Goal: Task Accomplishment & Management: Complete application form

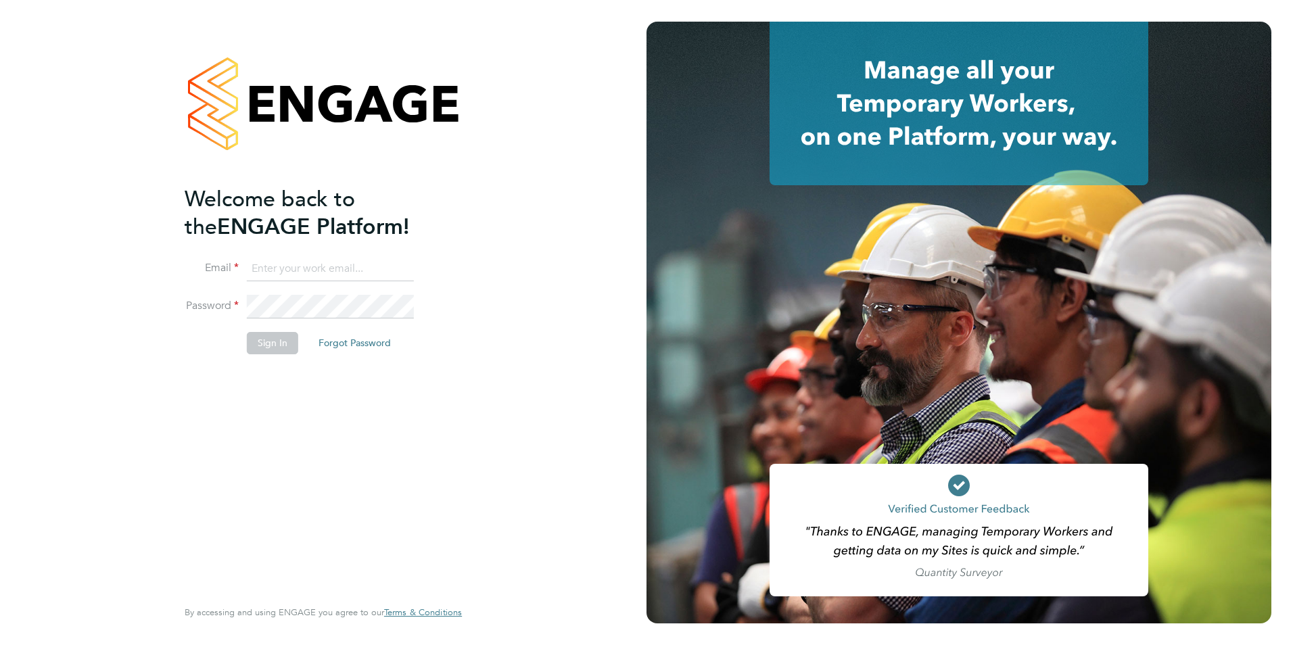
type input "[EMAIL_ADDRESS][DOMAIN_NAME]"
click at [270, 338] on button "Sign In" at bounding box center [272, 343] width 51 height 22
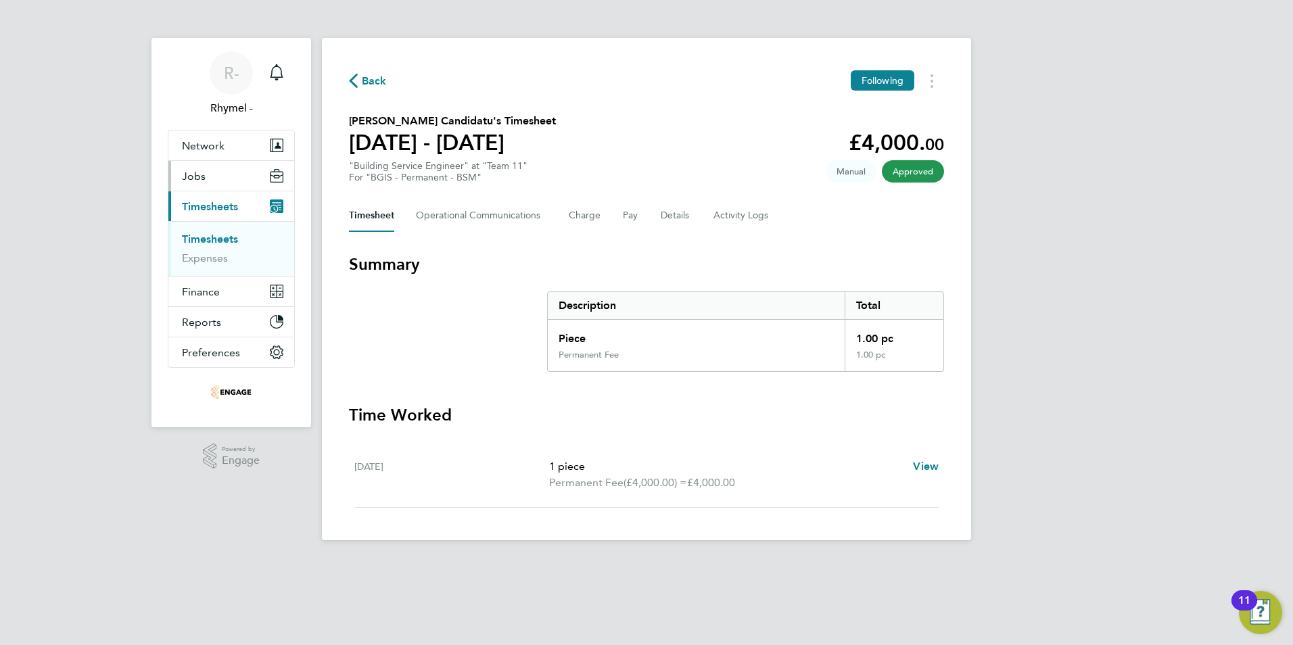
click at [204, 173] on span "Jobs" at bounding box center [194, 176] width 24 height 13
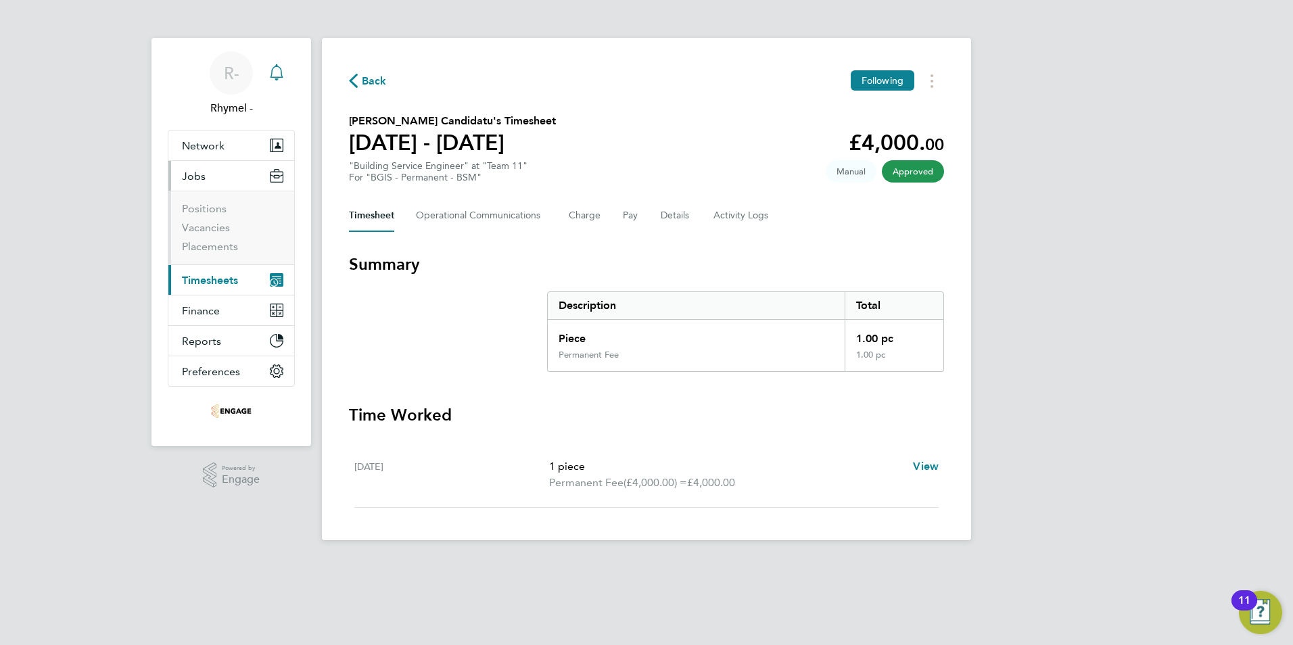
click at [277, 66] on icon "Main navigation" at bounding box center [276, 71] width 13 height 14
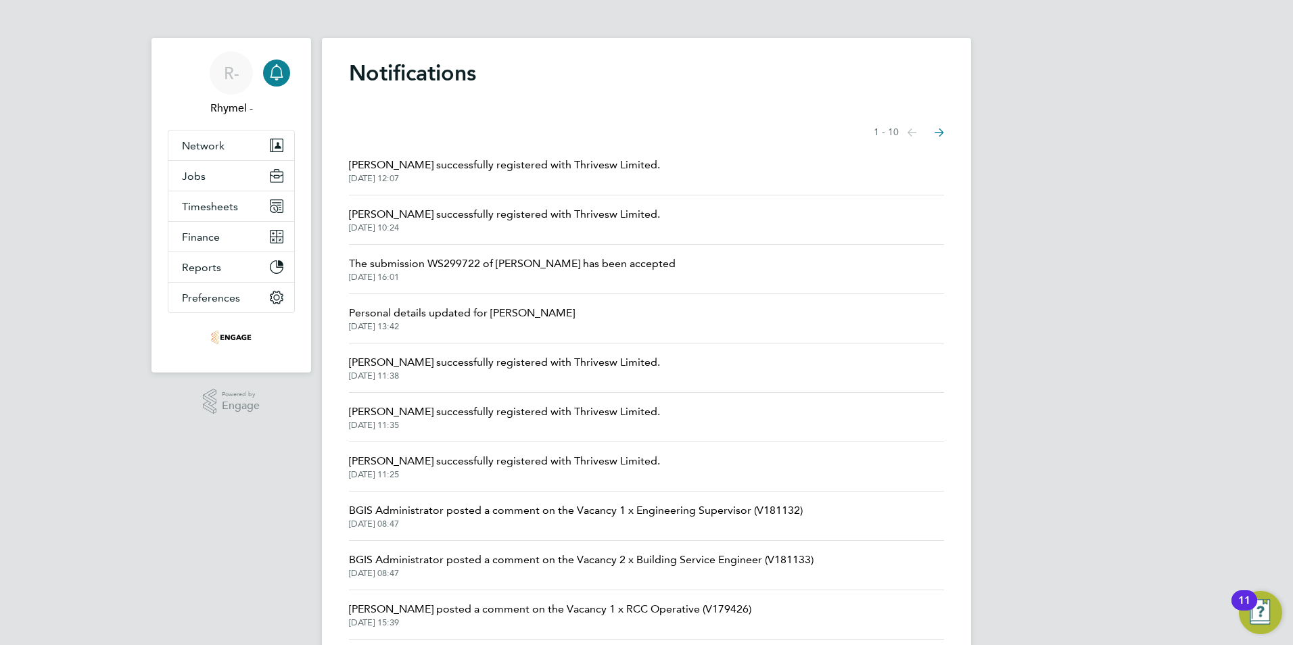
click at [554, 275] on span "24 Sep 2025, 16:01" at bounding box center [512, 277] width 327 height 11
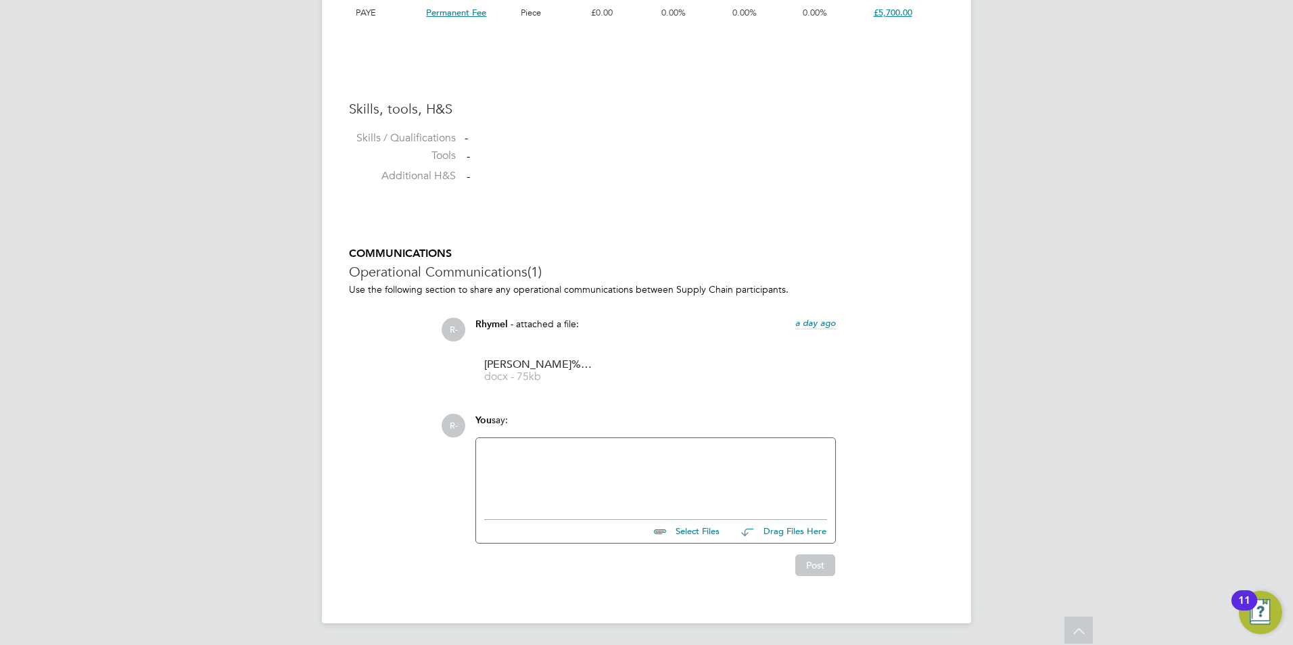
scroll to position [1018, 0]
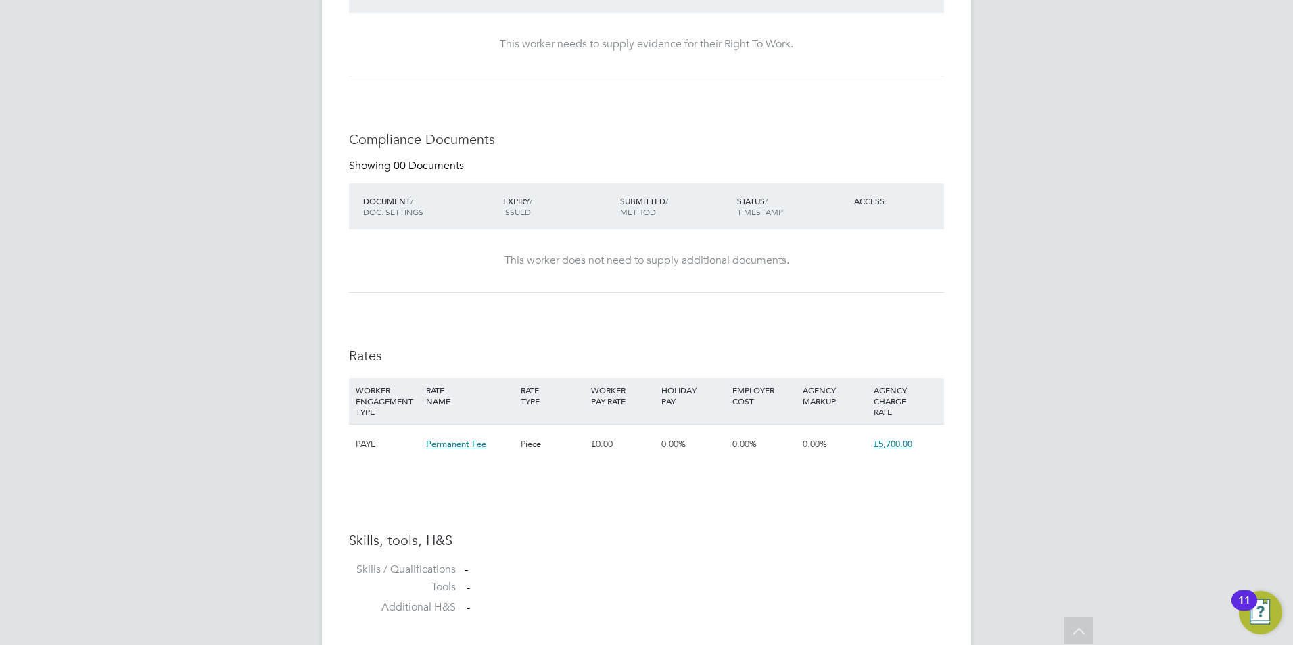
click at [468, 448] on span "Permanent Fee" at bounding box center [456, 443] width 60 height 11
click at [370, 447] on div "PAYE" at bounding box center [387, 444] width 70 height 39
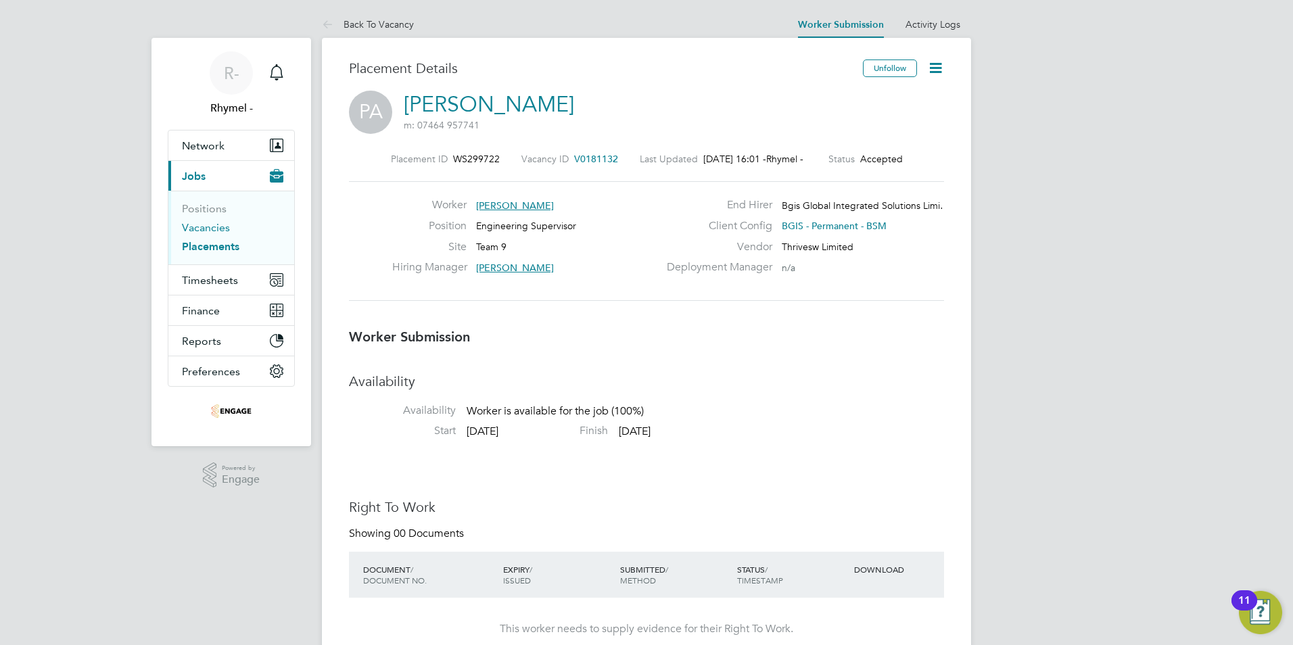
click at [199, 225] on link "Vacancies" at bounding box center [206, 227] width 48 height 13
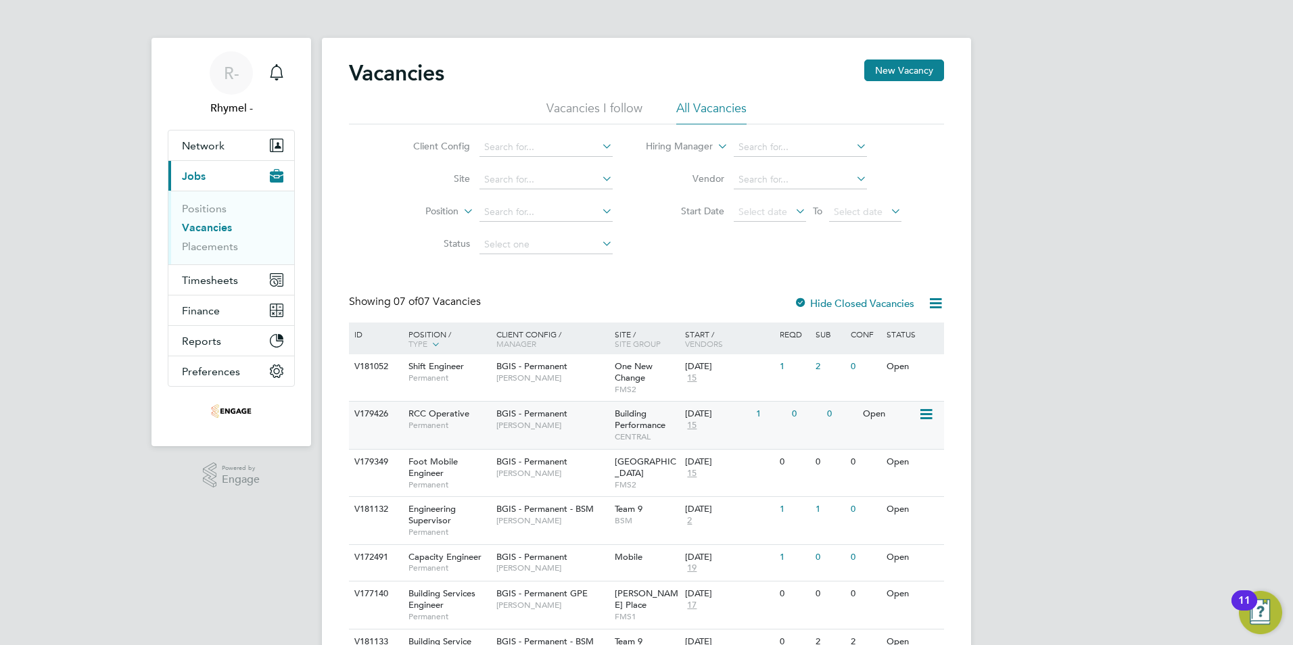
click at [448, 415] on span "RCC Operative" at bounding box center [438, 413] width 61 height 11
click at [416, 360] on div "Shift Engineer Permanent" at bounding box center [445, 371] width 95 height 35
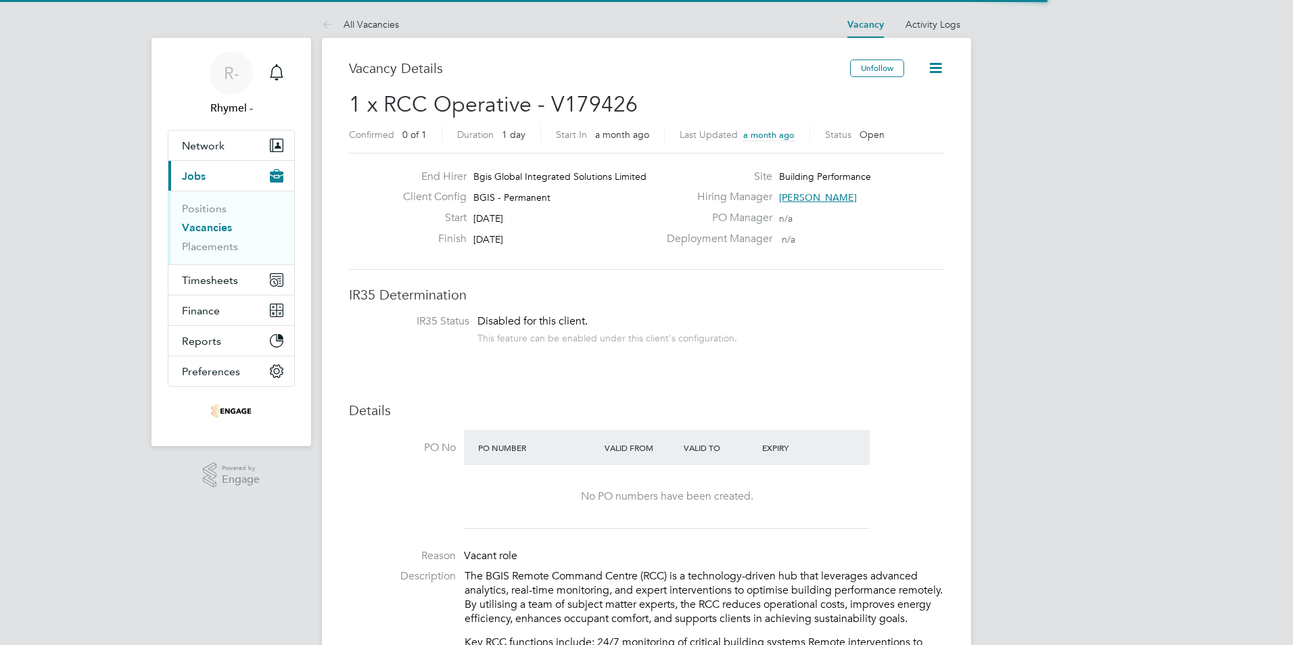
scroll to position [40, 95]
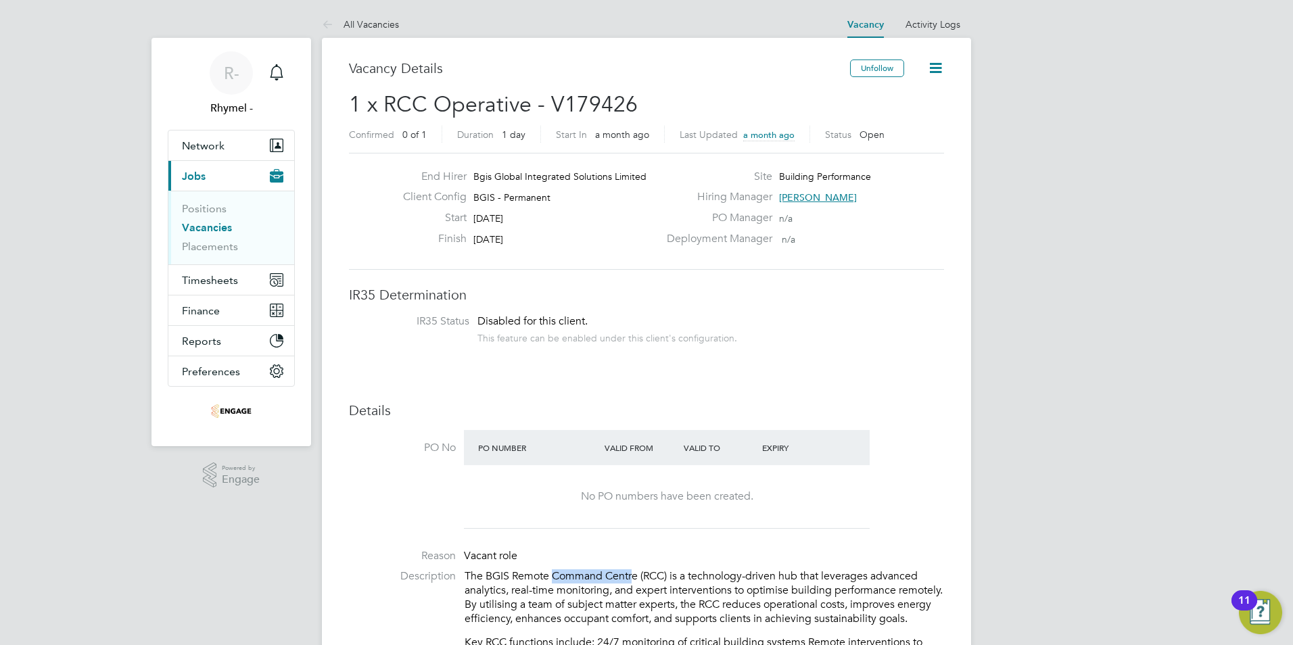
drag, startPoint x: 637, startPoint y: 577, endPoint x: 557, endPoint y: 578, distance: 80.5
click at [557, 578] on p "The BGIS Remote Command Centre (RCC) is a technology-driven hub that leverages …" at bounding box center [704, 597] width 479 height 56
drag, startPoint x: 557, startPoint y: 578, endPoint x: 575, endPoint y: 580, distance: 19.0
click at [575, 580] on p "The BGIS Remote Command Centre (RCC) is a technology-driven hub that leverages …" at bounding box center [704, 597] width 479 height 56
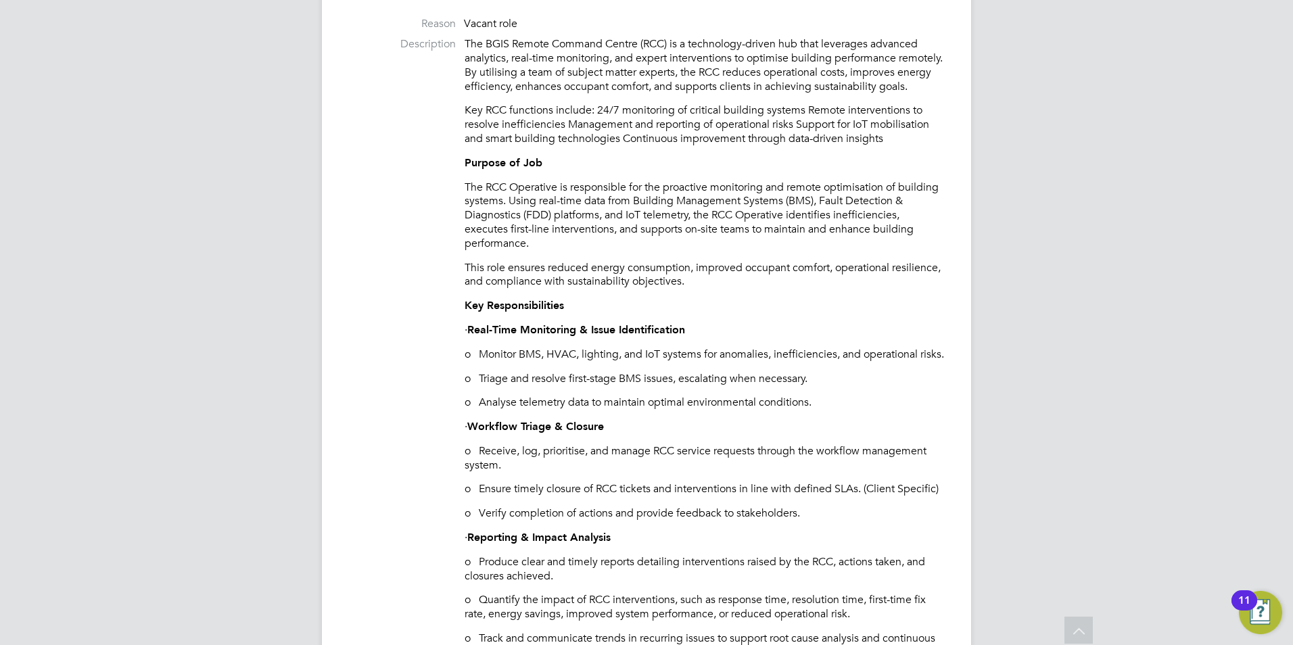
scroll to position [541, 0]
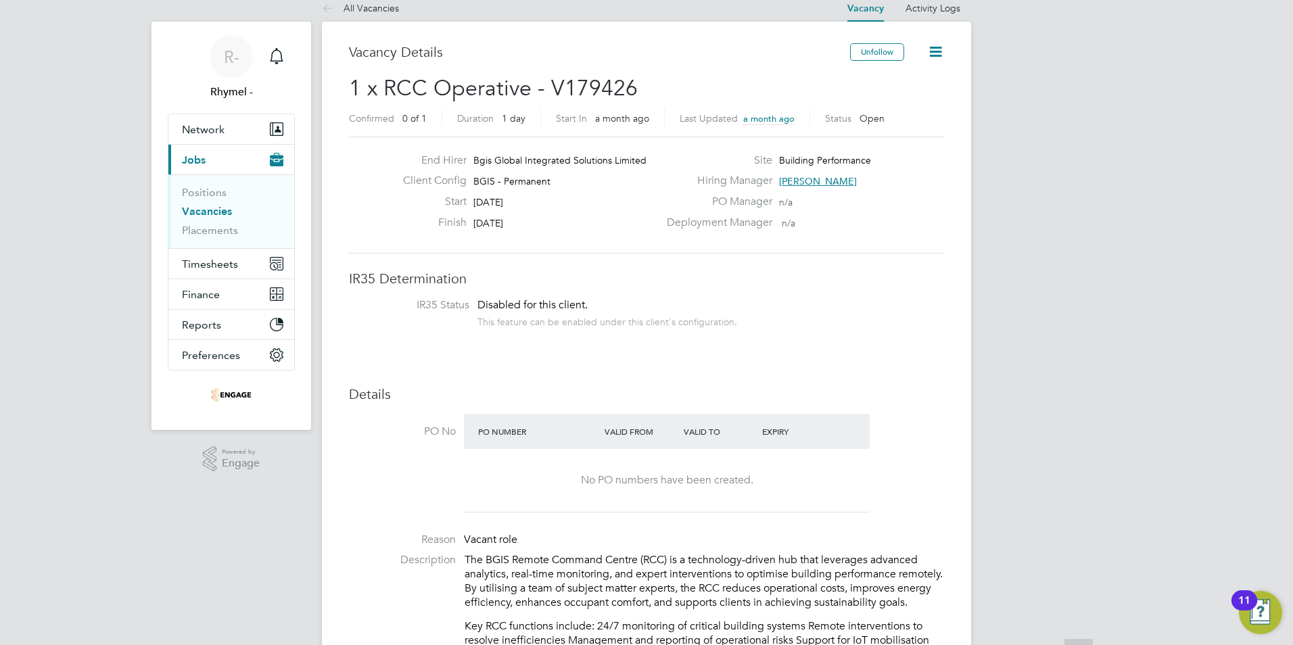
scroll to position [0, 0]
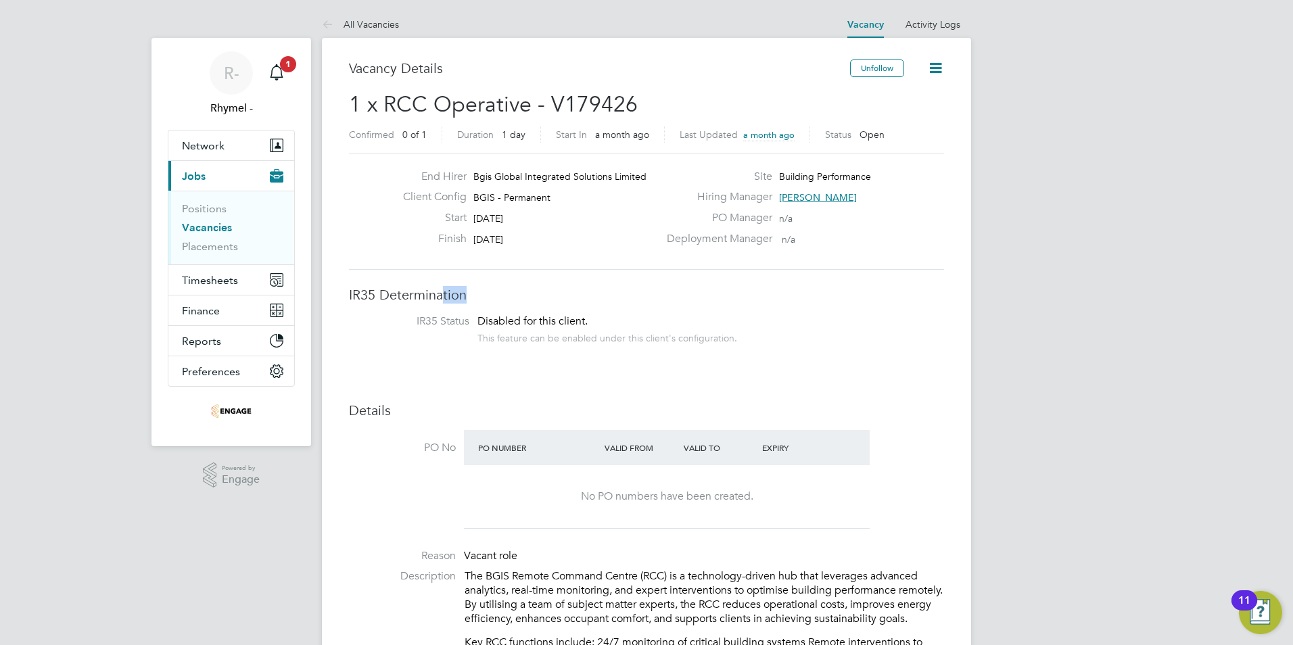
drag, startPoint x: 575, startPoint y: 302, endPoint x: 442, endPoint y: 287, distance: 133.4
click at [442, 287] on h3 "IR35 Determination" at bounding box center [646, 295] width 595 height 18
click at [227, 227] on link "Vacancies" at bounding box center [207, 227] width 50 height 13
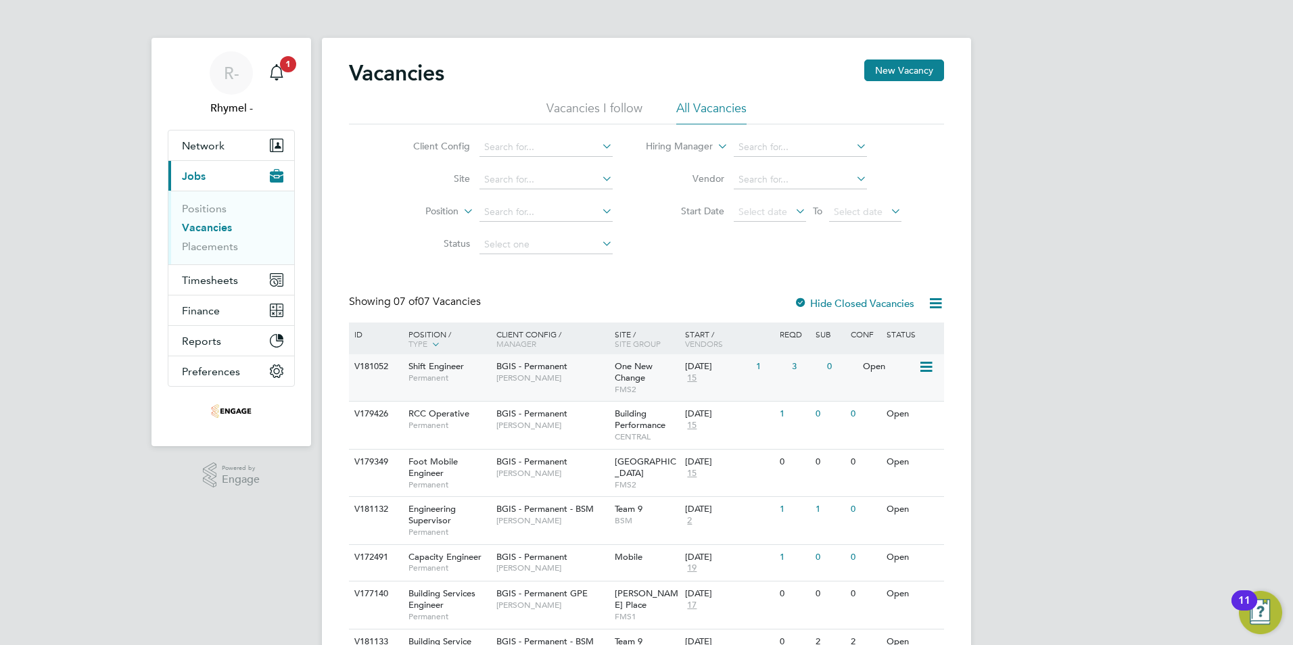
click at [441, 370] on span "Shift Engineer" at bounding box center [435, 365] width 55 height 11
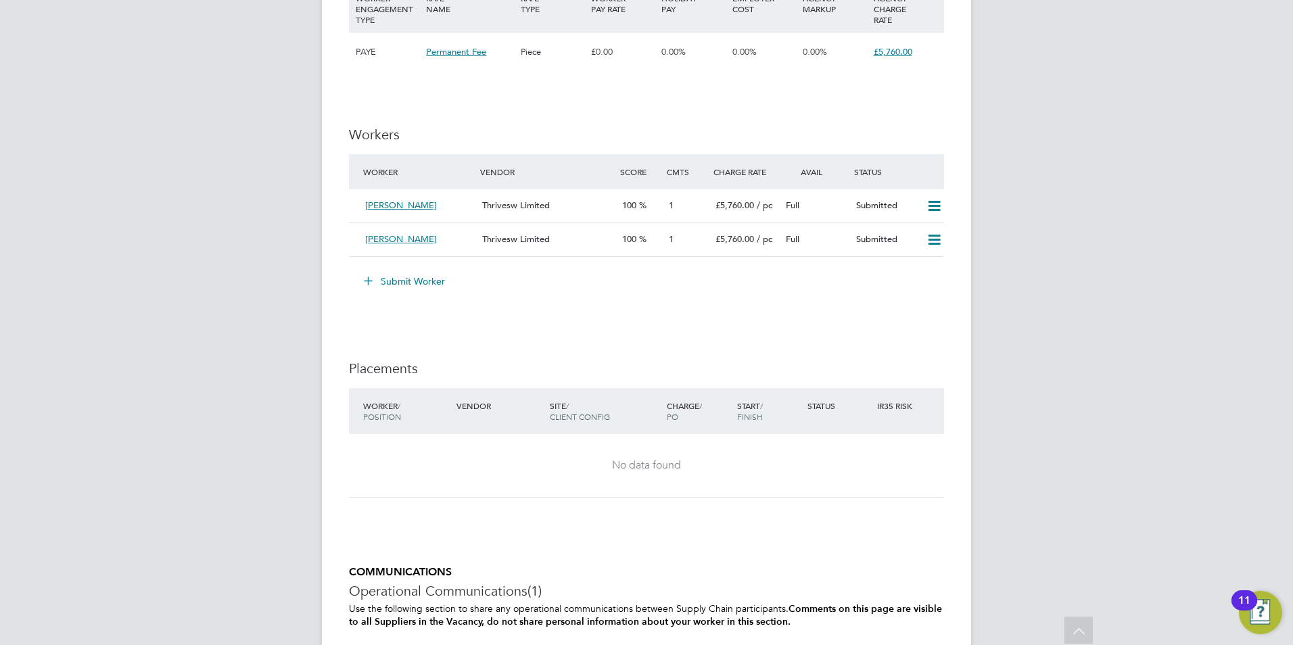
scroll to position [1677, 0]
click at [389, 285] on button "Submit Worker" at bounding box center [404, 282] width 101 height 22
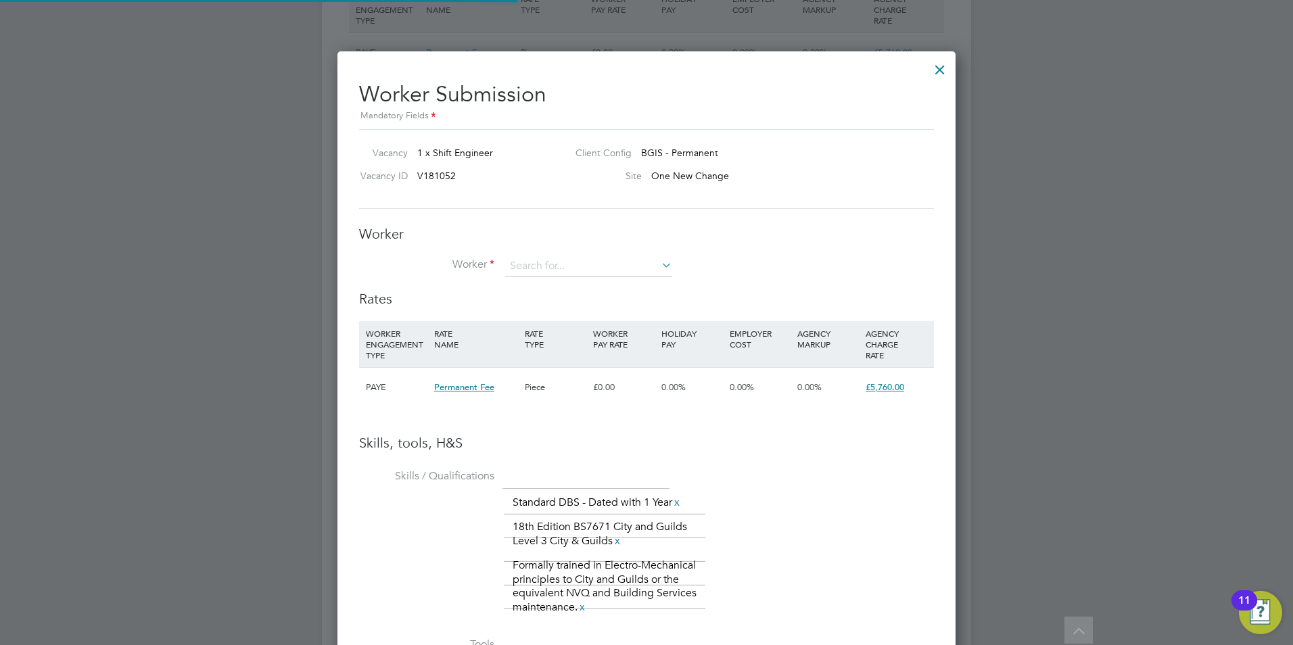
scroll to position [956, 619]
click at [555, 271] on input at bounding box center [588, 266] width 167 height 20
click at [538, 390] on li "+ Add new" at bounding box center [613, 396] width 218 height 18
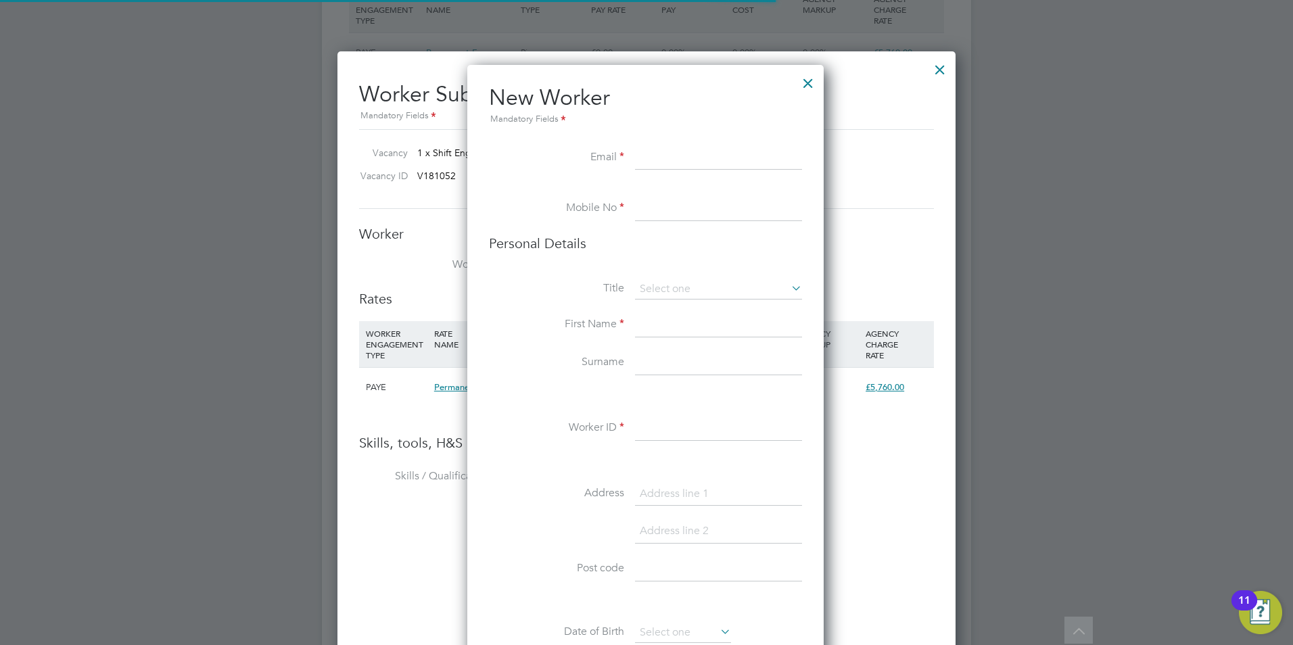
scroll to position [1144, 358]
click at [655, 156] on input at bounding box center [718, 158] width 167 height 24
paste input "white.daniel@hotmail.com"
type input "white.daniel@hotmail.com"
click at [653, 203] on input at bounding box center [718, 209] width 167 height 24
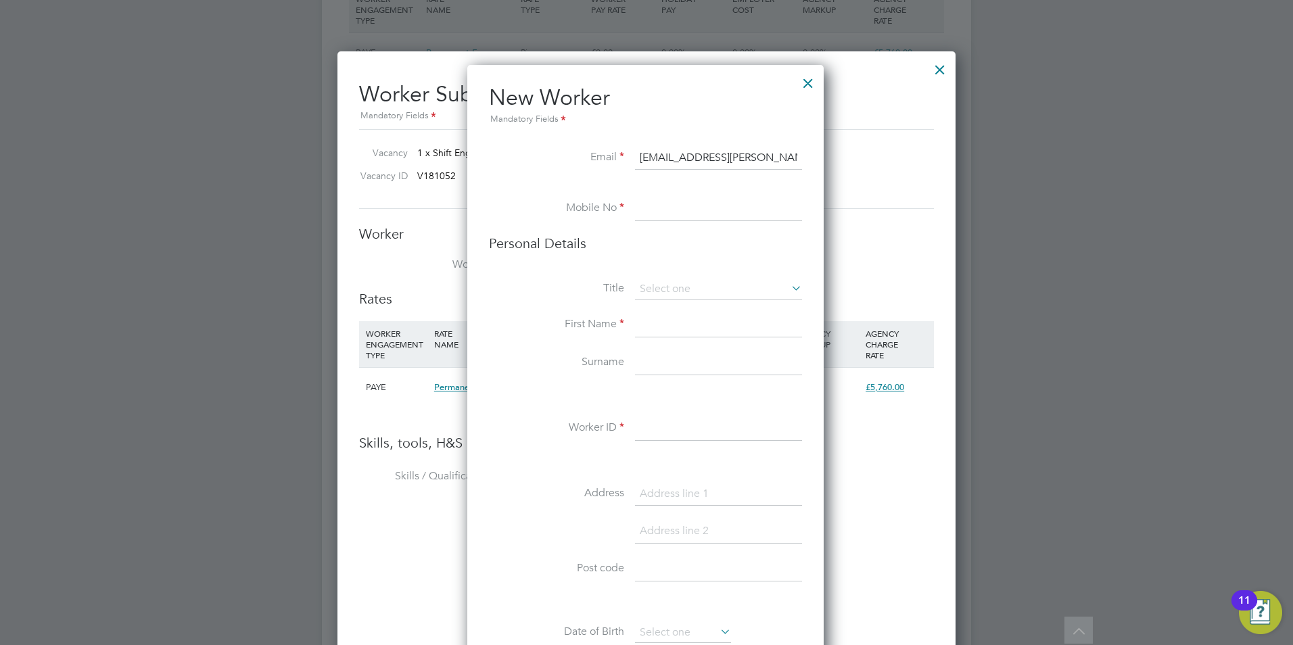
click at [727, 215] on input at bounding box center [718, 209] width 167 height 24
paste input "44 7542 986433"
click at [657, 208] on input "44 7542 986433" at bounding box center [718, 209] width 167 height 24
type input "07542 986433"
click at [681, 288] on input at bounding box center [718, 289] width 167 height 20
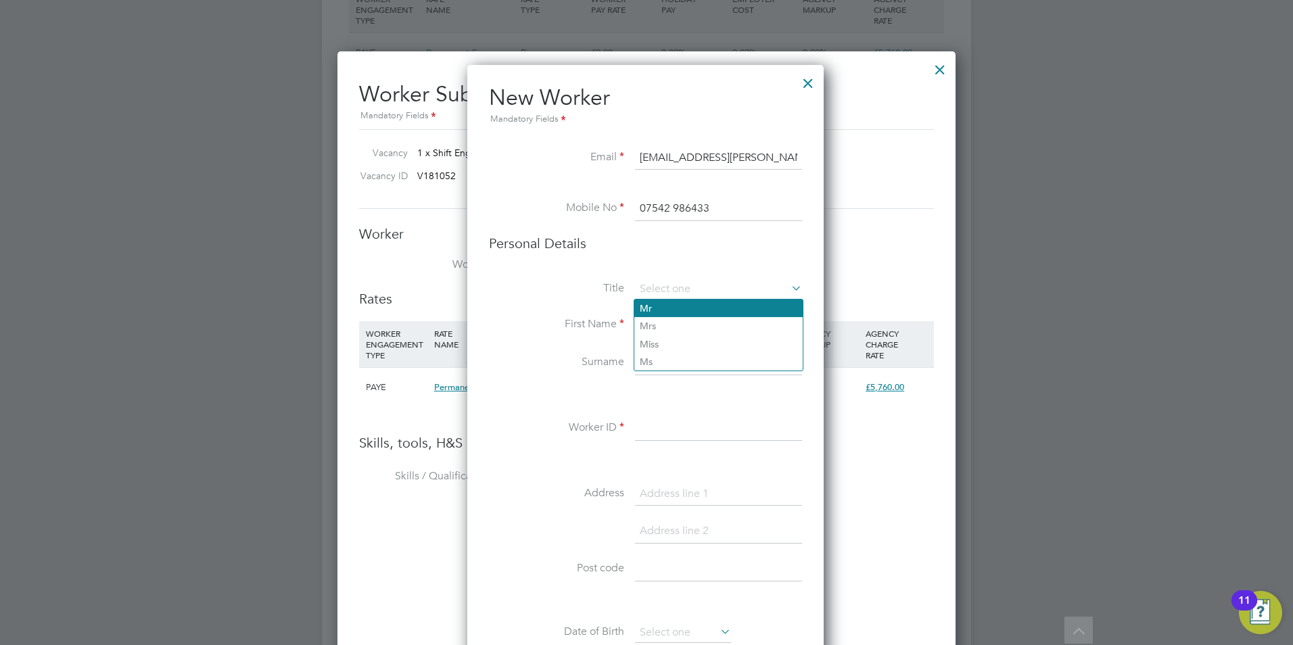
click at [678, 302] on li "Mr" at bounding box center [718, 309] width 168 height 18
type input "Mr"
click at [655, 332] on input at bounding box center [718, 325] width 167 height 24
type input "Daniel"
click at [637, 433] on input at bounding box center [718, 429] width 167 height 24
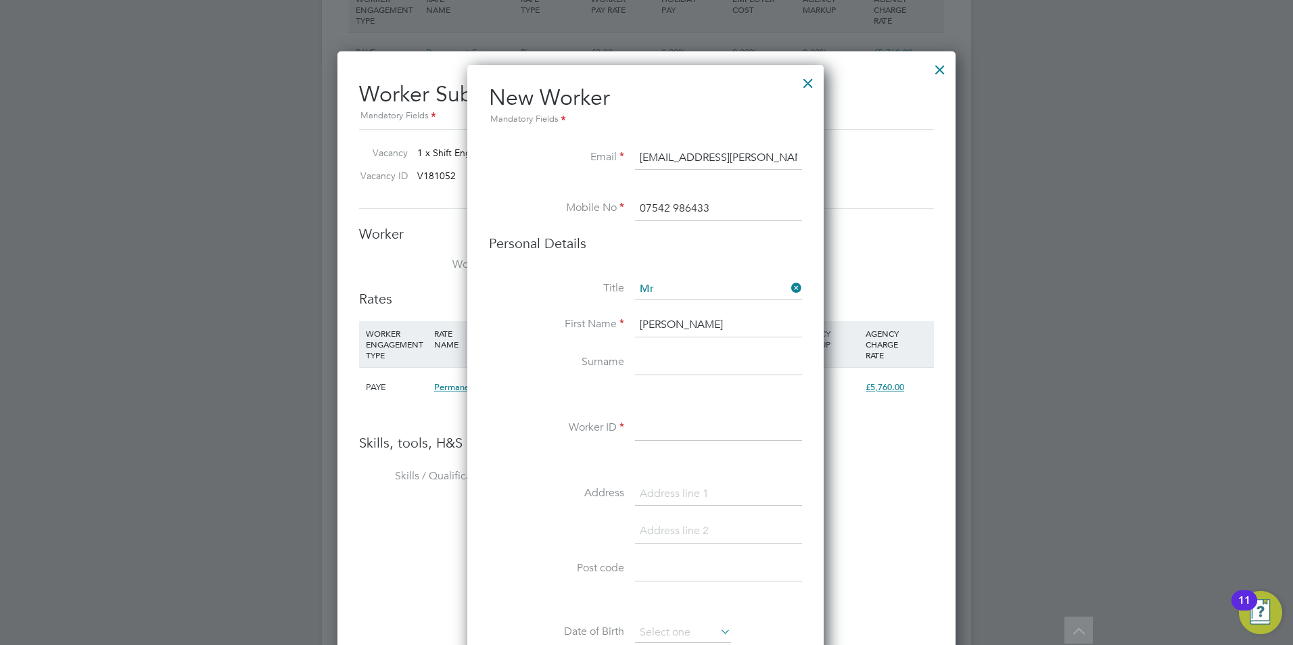
click at [651, 365] on input at bounding box center [718, 363] width 167 height 24
type input "White"
click at [651, 428] on input at bounding box center [718, 429] width 167 height 24
type input "d"
type input "DW2025"
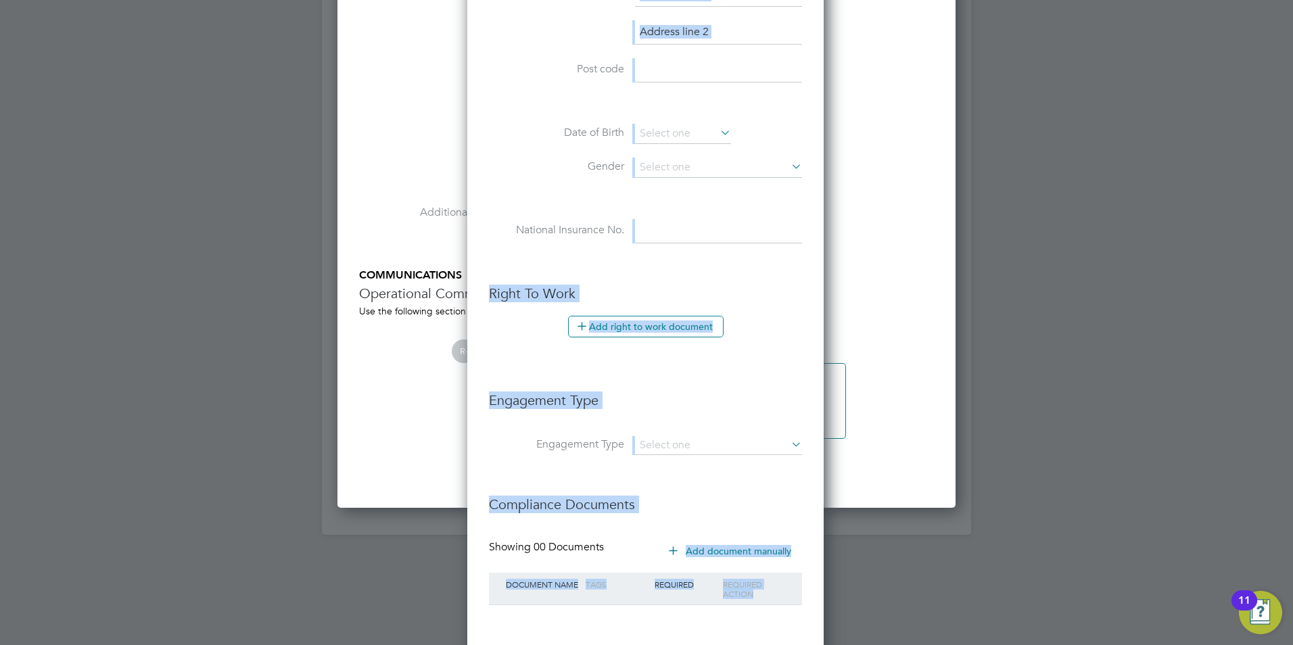
scroll to position [2240, 0]
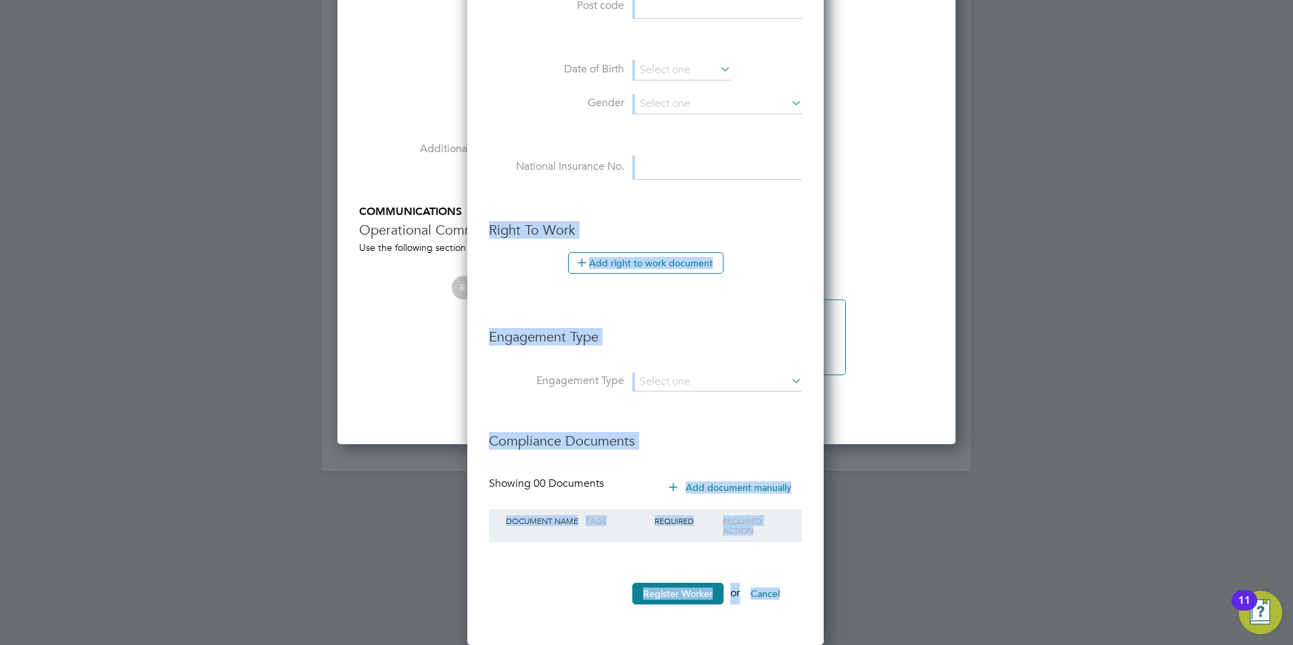
drag, startPoint x: 807, startPoint y: 513, endPoint x: 800, endPoint y: 657, distance: 143.5
click at [780, 275] on li "Add right to work document" at bounding box center [645, 269] width 313 height 35
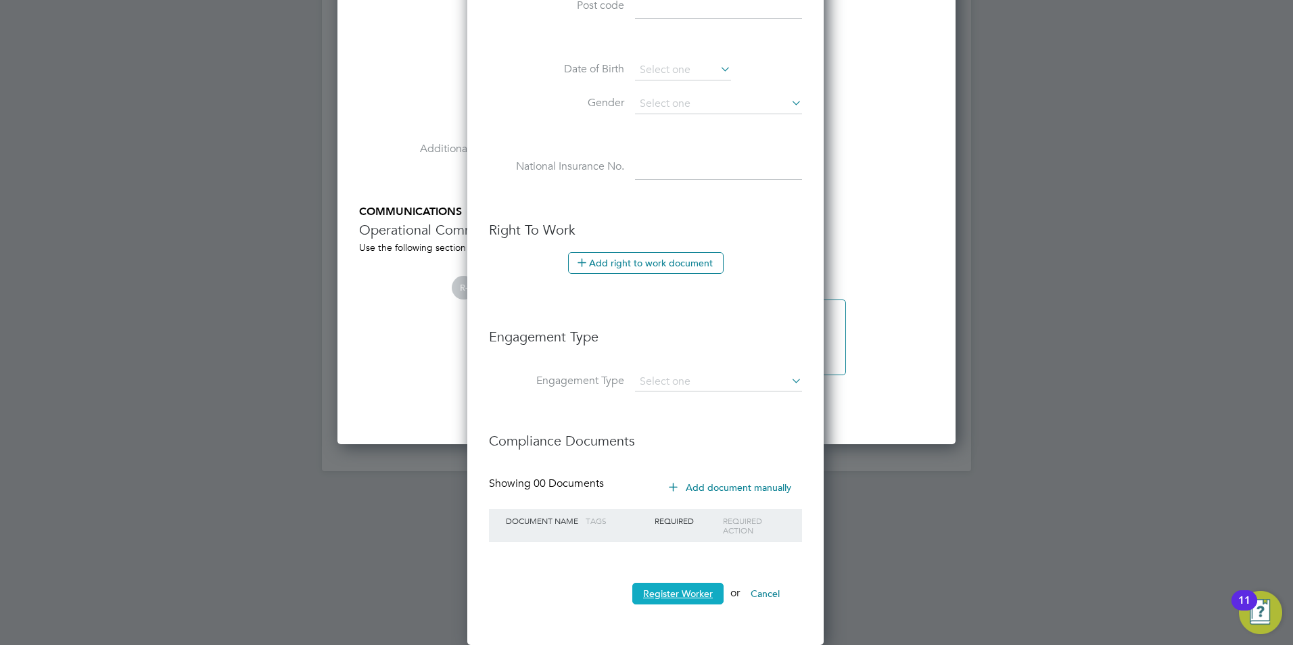
click at [697, 592] on button "Register Worker" at bounding box center [677, 594] width 91 height 22
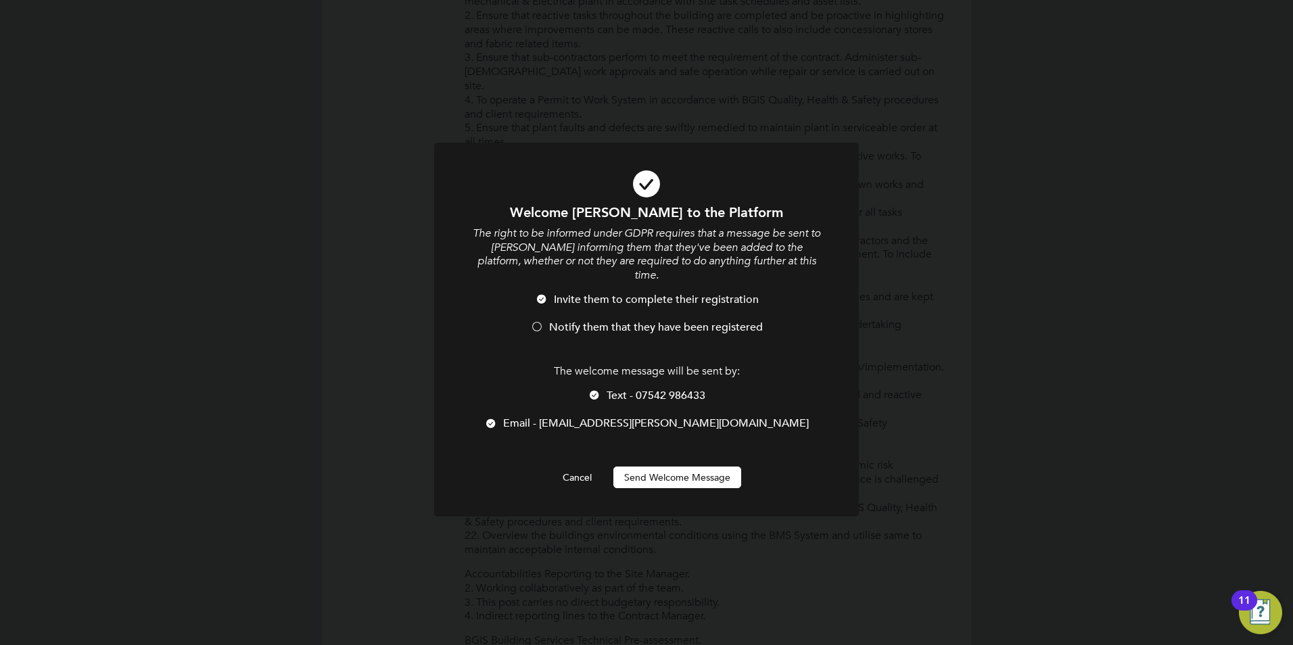
scroll to position [1144, 358]
click at [538, 321] on div at bounding box center [537, 328] width 14 height 14
click at [707, 467] on button "Send Welcome Message" at bounding box center [677, 478] width 128 height 22
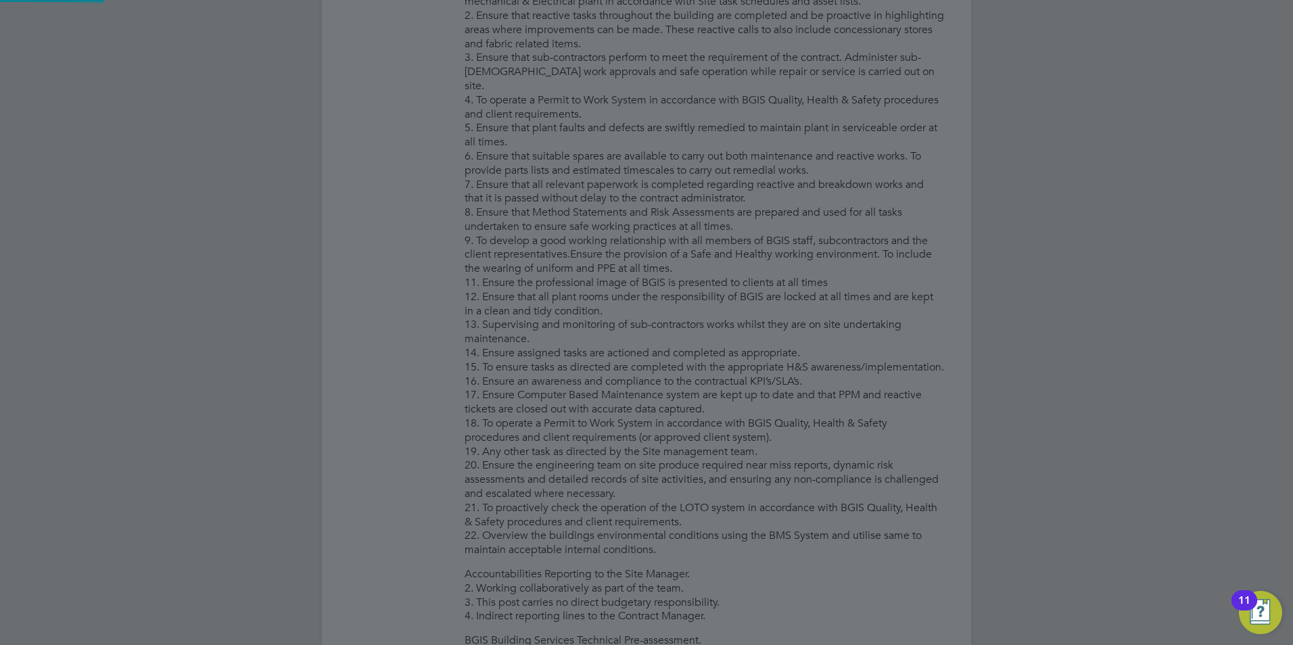
type input "Daniel White (DW2025)"
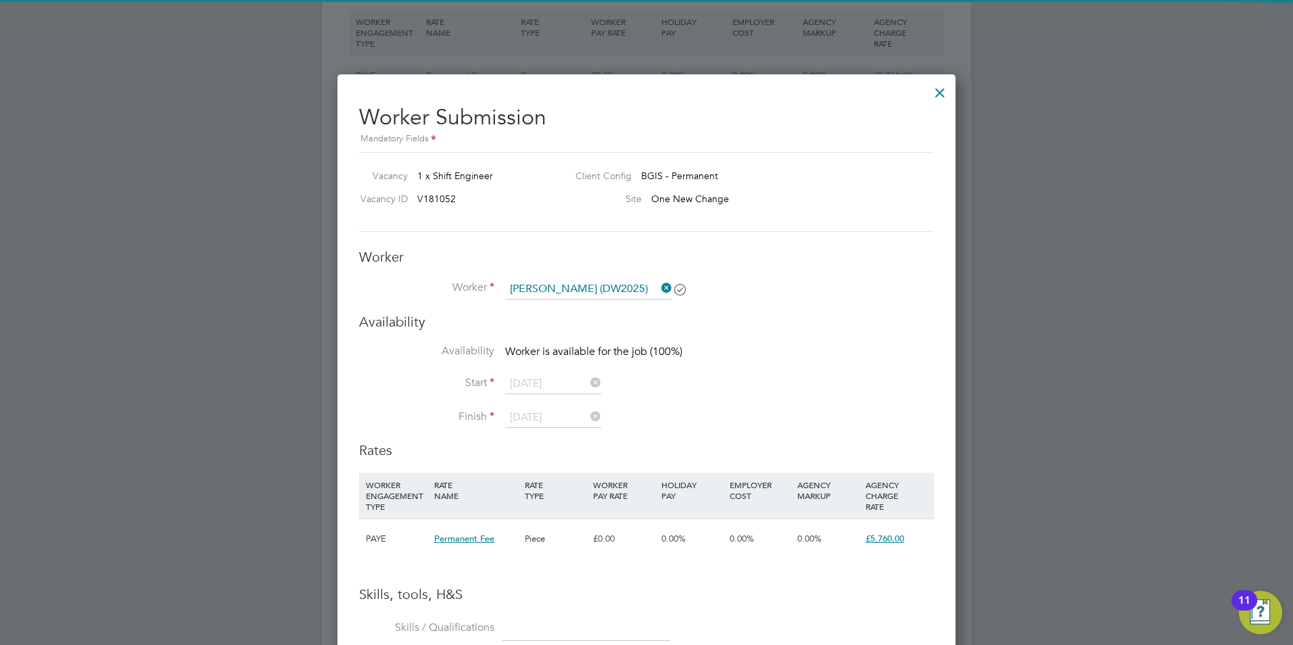
scroll to position [1677, 0]
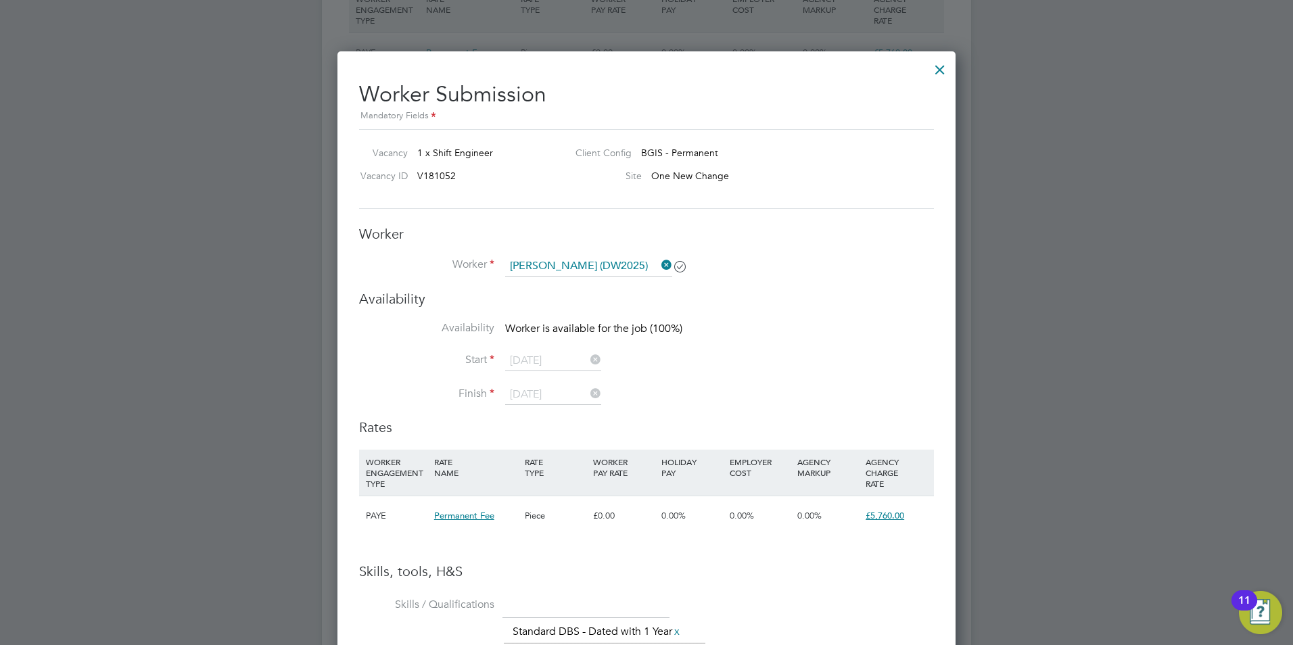
click at [659, 266] on icon at bounding box center [659, 265] width 0 height 19
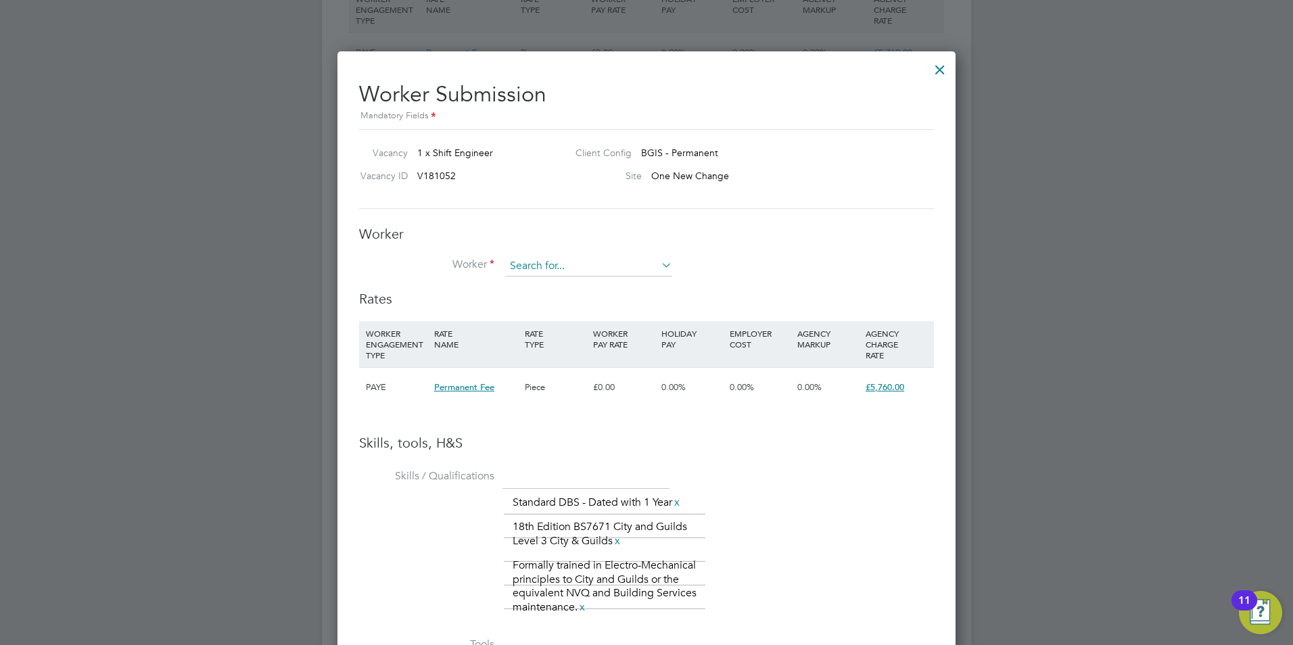
click at [638, 267] on input at bounding box center [588, 266] width 167 height 20
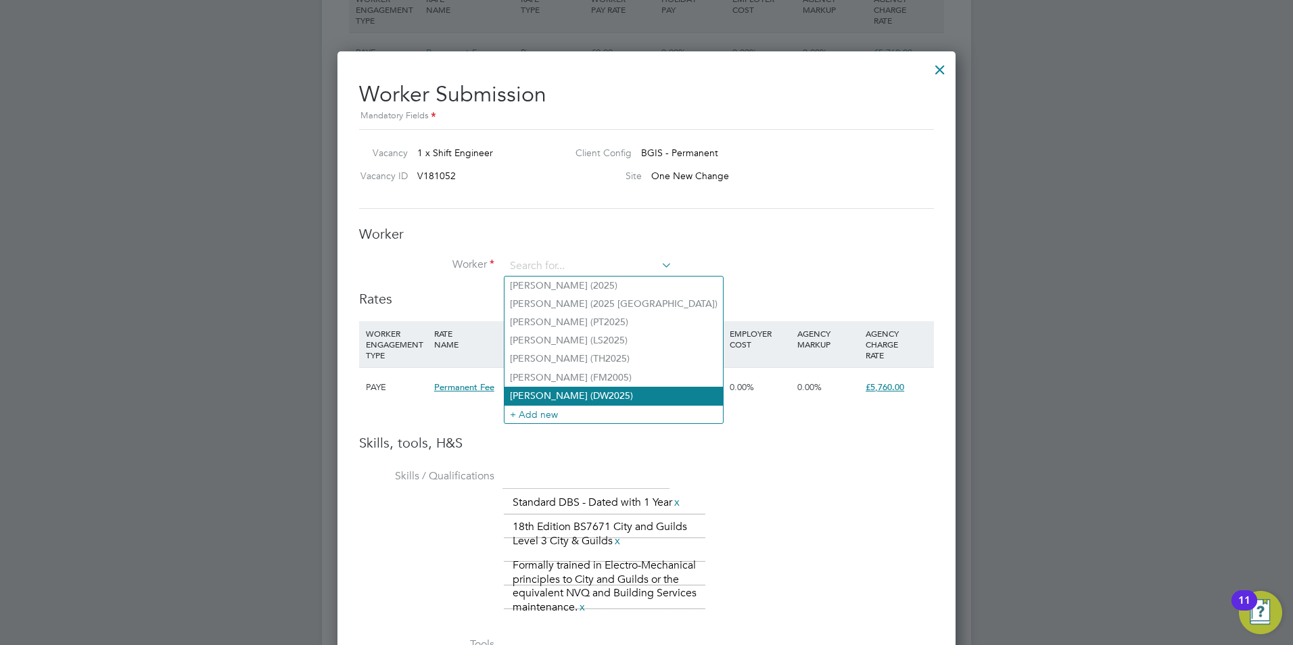
click at [541, 389] on li "Daniel White (DW2025)" at bounding box center [613, 396] width 218 height 18
type input "Daniel White (DW2025)"
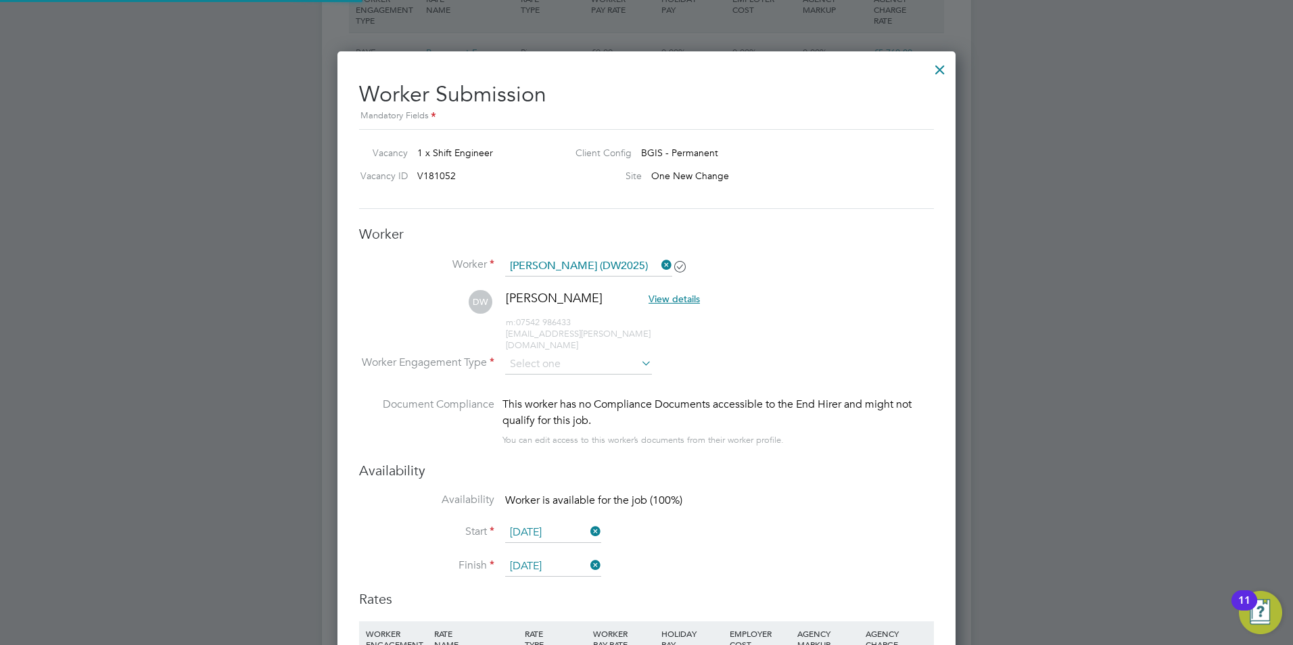
scroll to position [1256, 619]
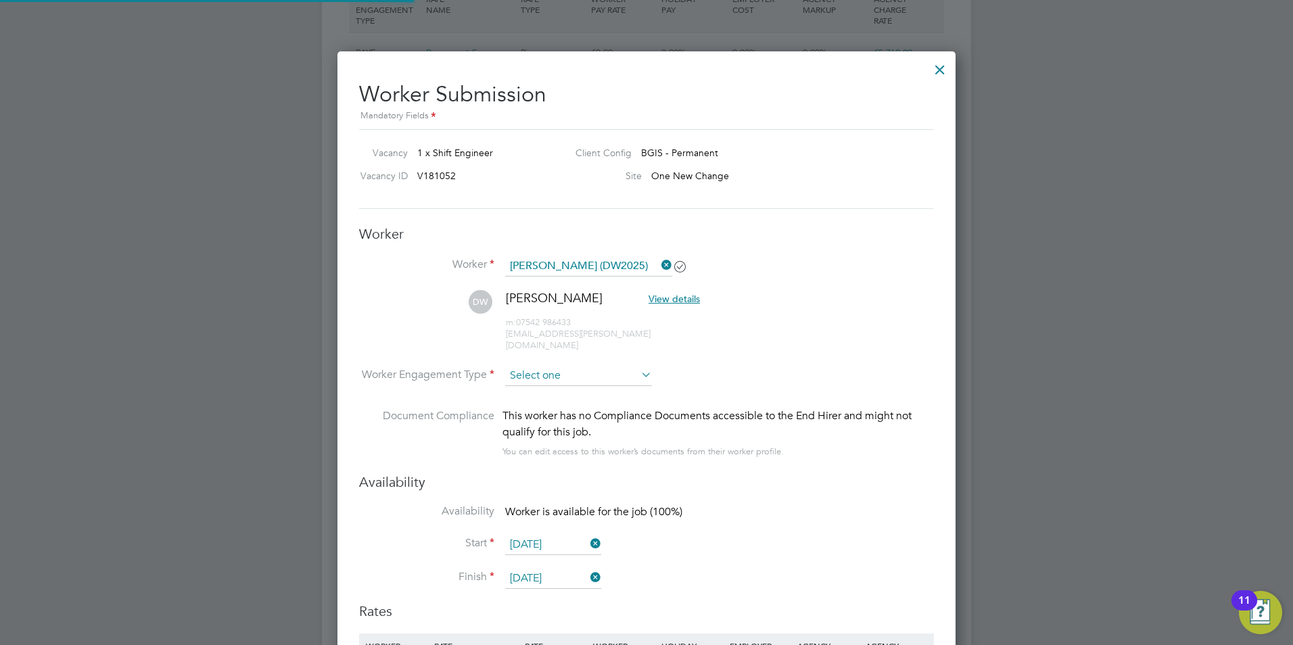
click at [555, 366] on input at bounding box center [578, 376] width 147 height 20
click at [532, 394] on li "PAYE" at bounding box center [578, 401] width 148 height 18
type input "PAYE"
click at [1234, 325] on div at bounding box center [646, 322] width 1293 height 645
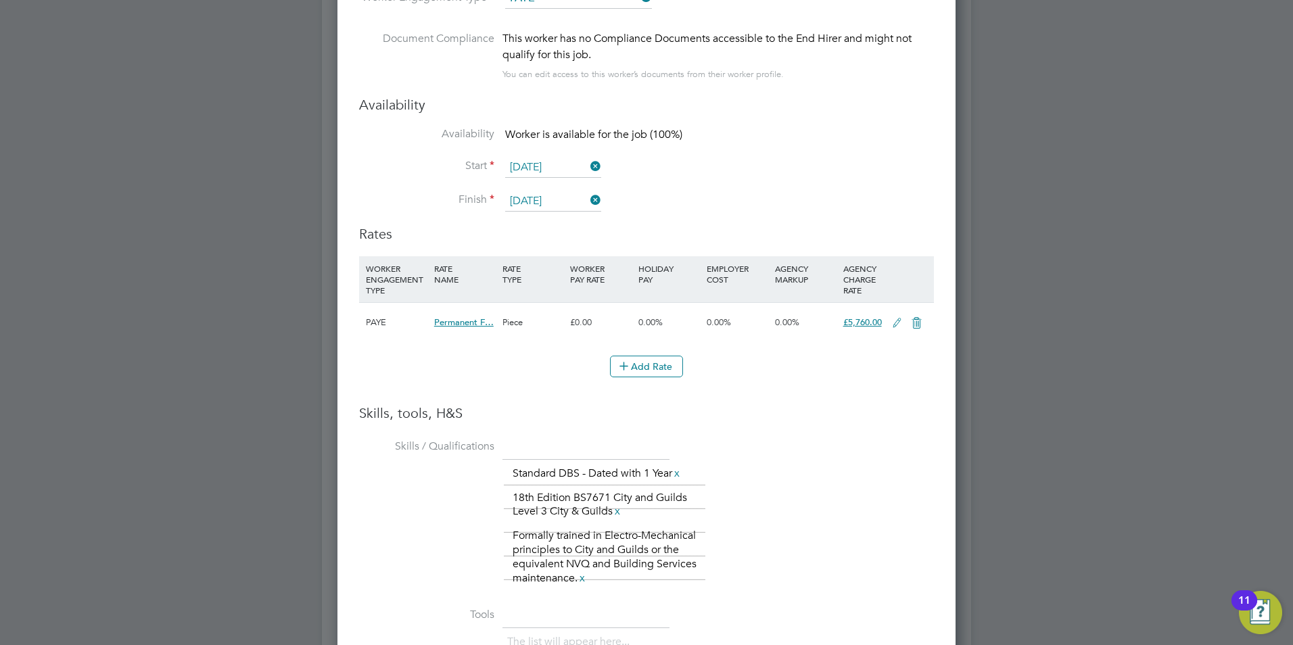
scroll to position [2056, 0]
click at [588, 156] on icon at bounding box center [588, 165] width 0 height 19
click at [531, 156] on input at bounding box center [553, 166] width 96 height 20
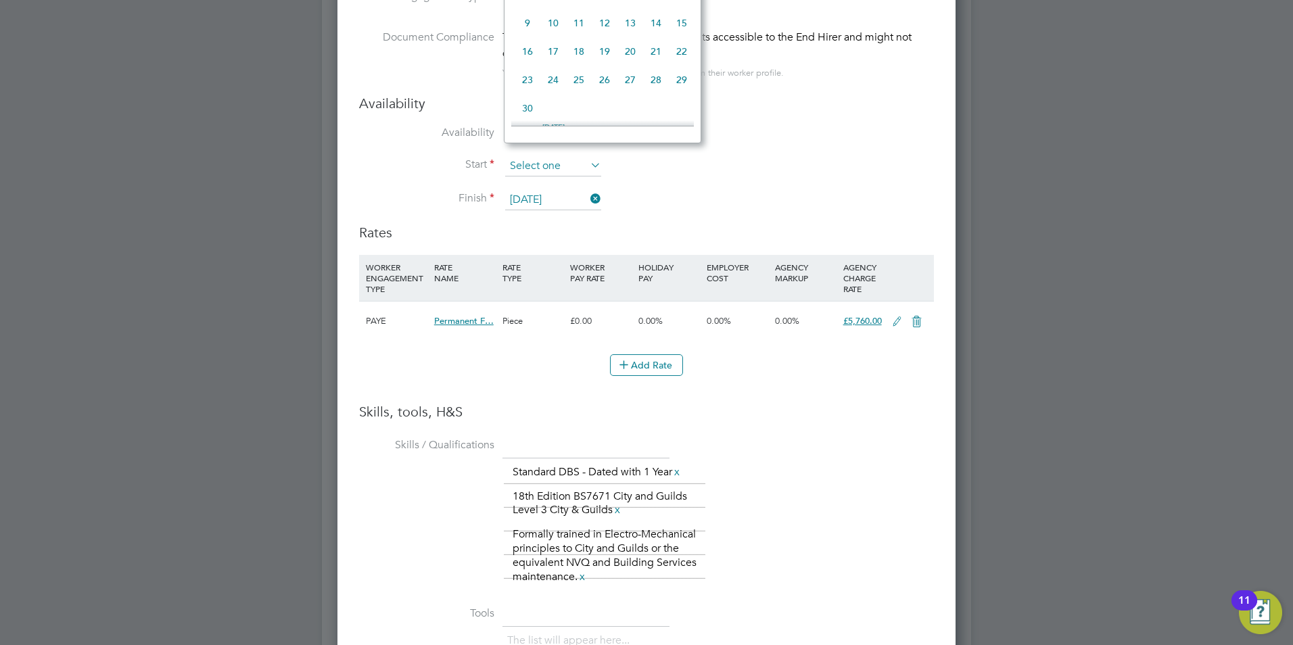
scroll to position [498, 0]
click at [529, 107] on span "6" at bounding box center [528, 96] width 26 height 26
type input "06 Oct 2025"
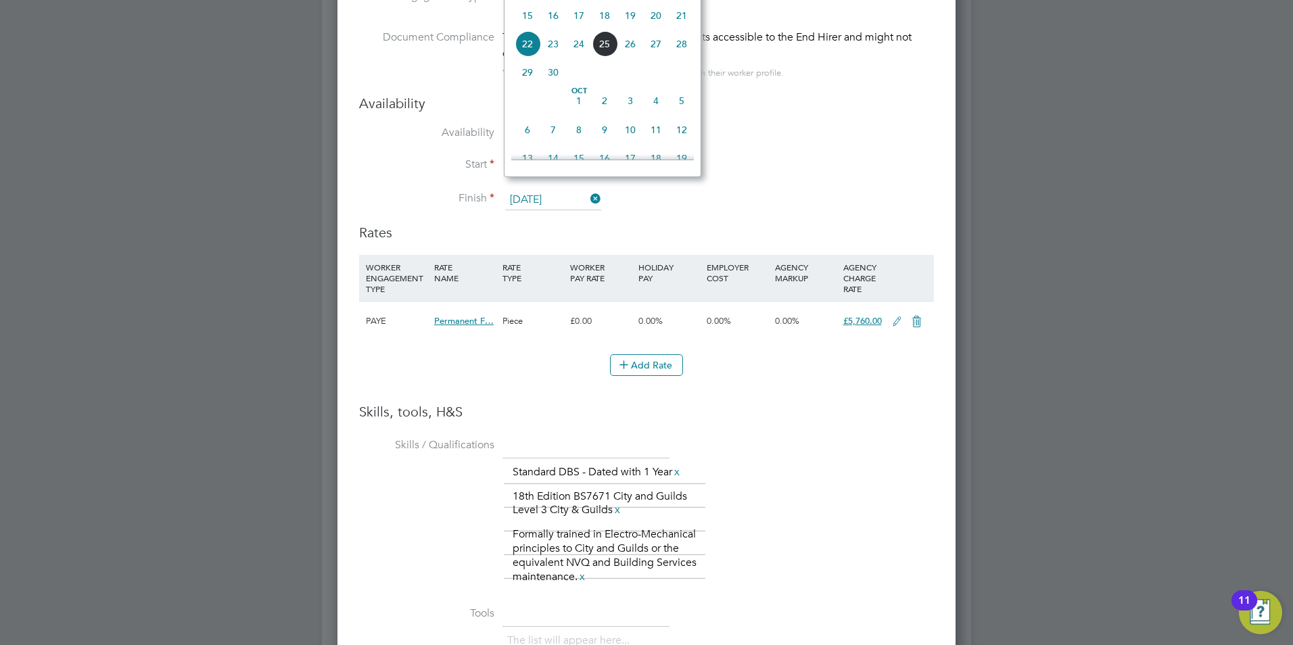
click at [535, 190] on input "[DATE]" at bounding box center [553, 200] width 96 height 20
click at [526, 143] on span "6" at bounding box center [528, 130] width 26 height 26
type input "06 Oct 2025"
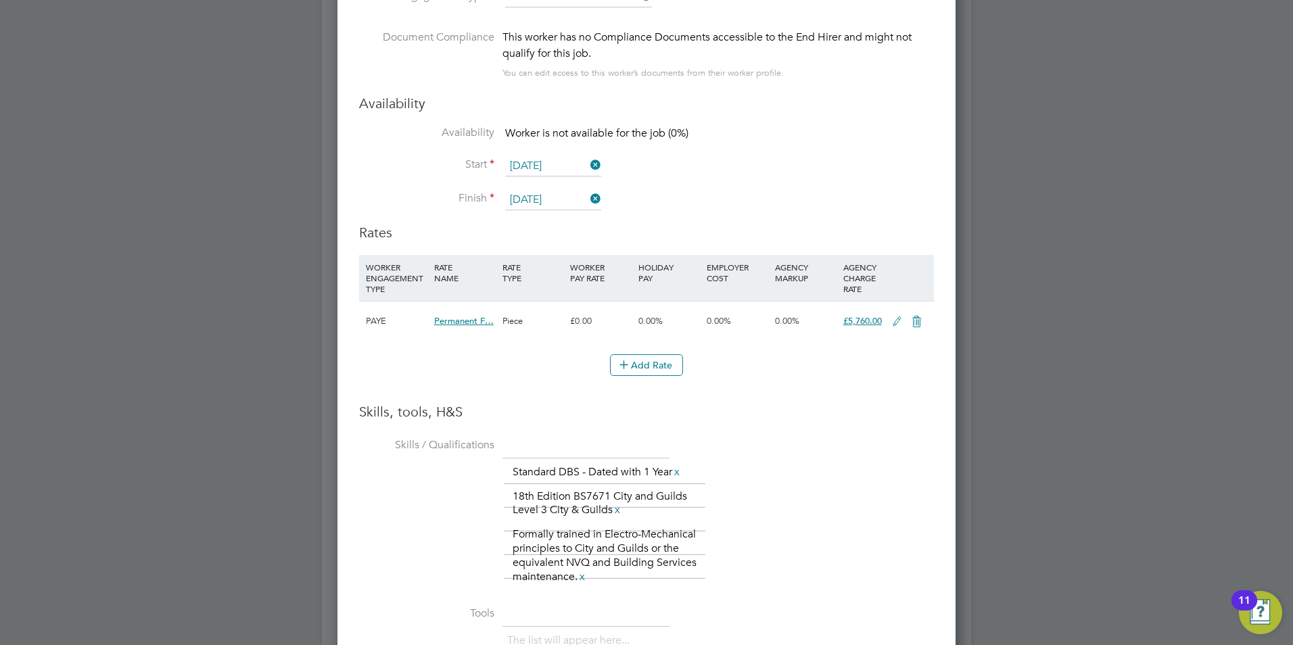
click at [1110, 316] on div at bounding box center [646, 322] width 1293 height 645
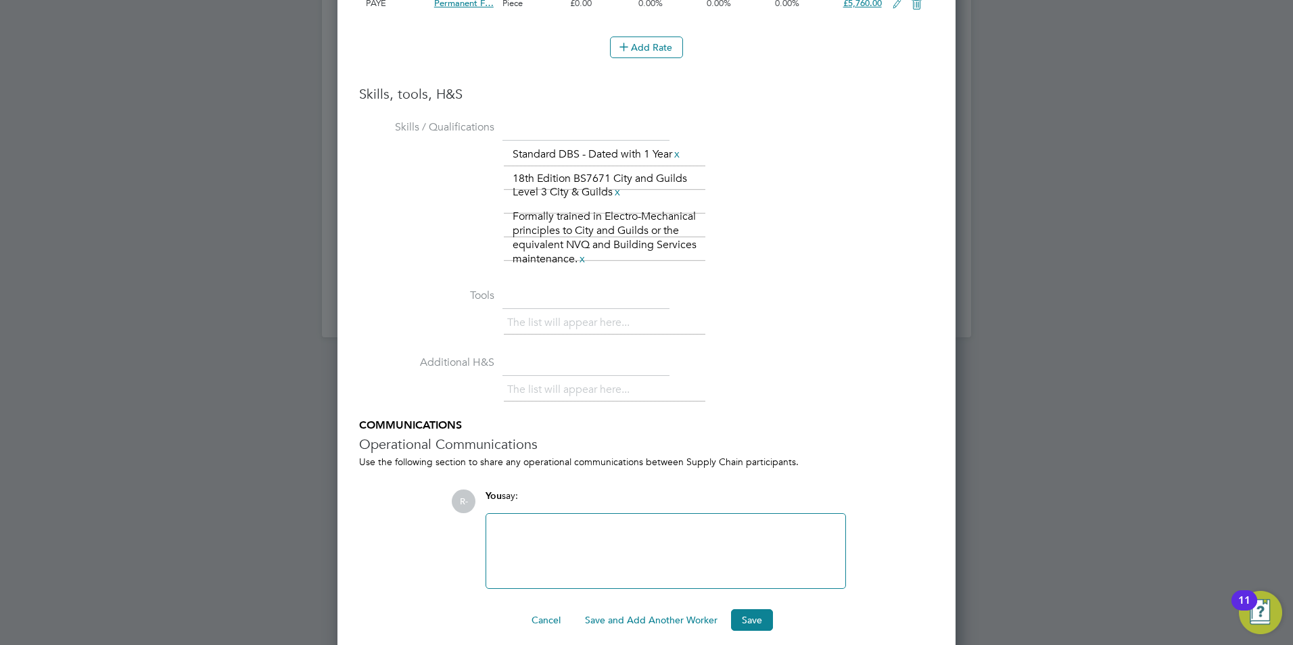
scroll to position [2375, 0]
click at [752, 608] on button "Save" at bounding box center [752, 619] width 42 height 22
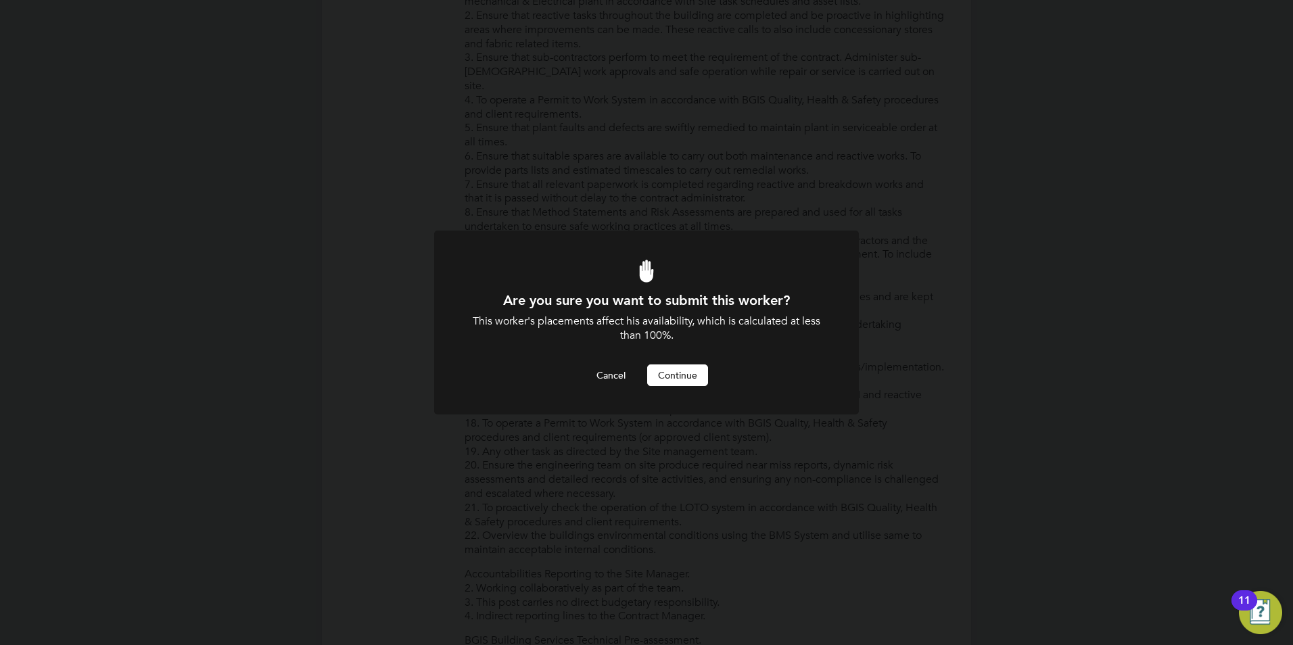
click at [695, 381] on button "Continue" at bounding box center [677, 376] width 61 height 22
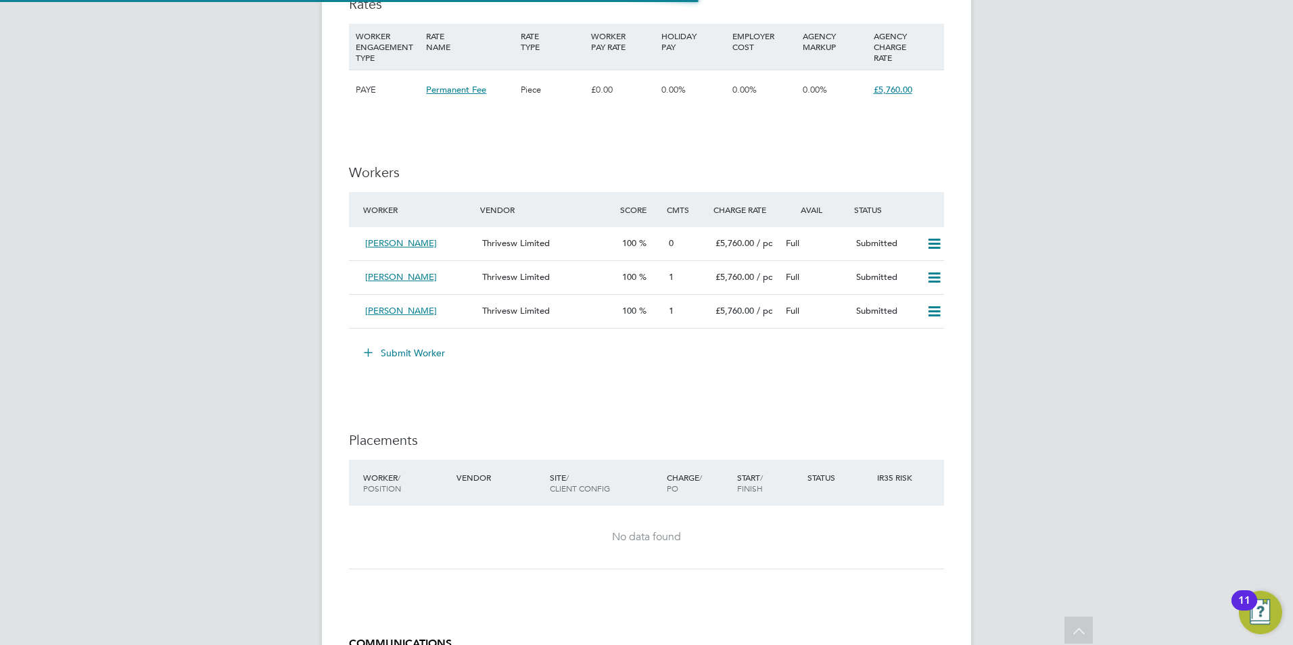
scroll to position [1677, 0]
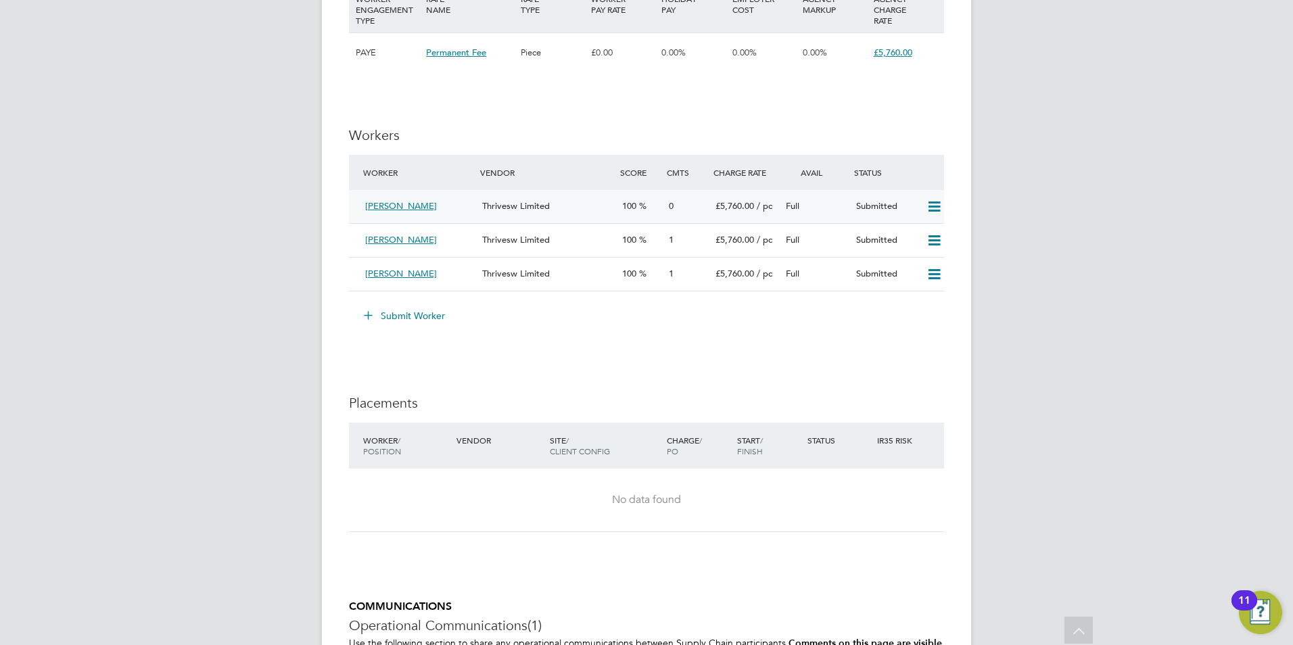
click at [406, 206] on span "[PERSON_NAME]" at bounding box center [401, 205] width 72 height 11
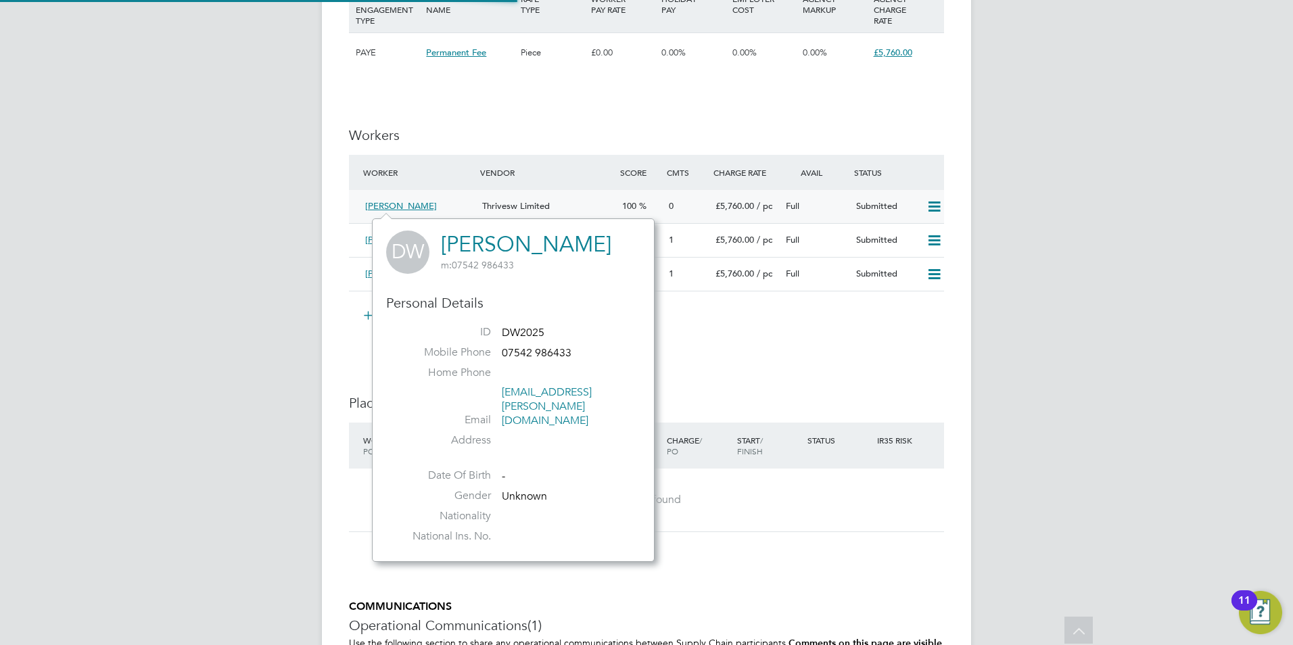
scroll to position [315, 283]
click at [749, 204] on span "£5,760.00" at bounding box center [734, 205] width 39 height 11
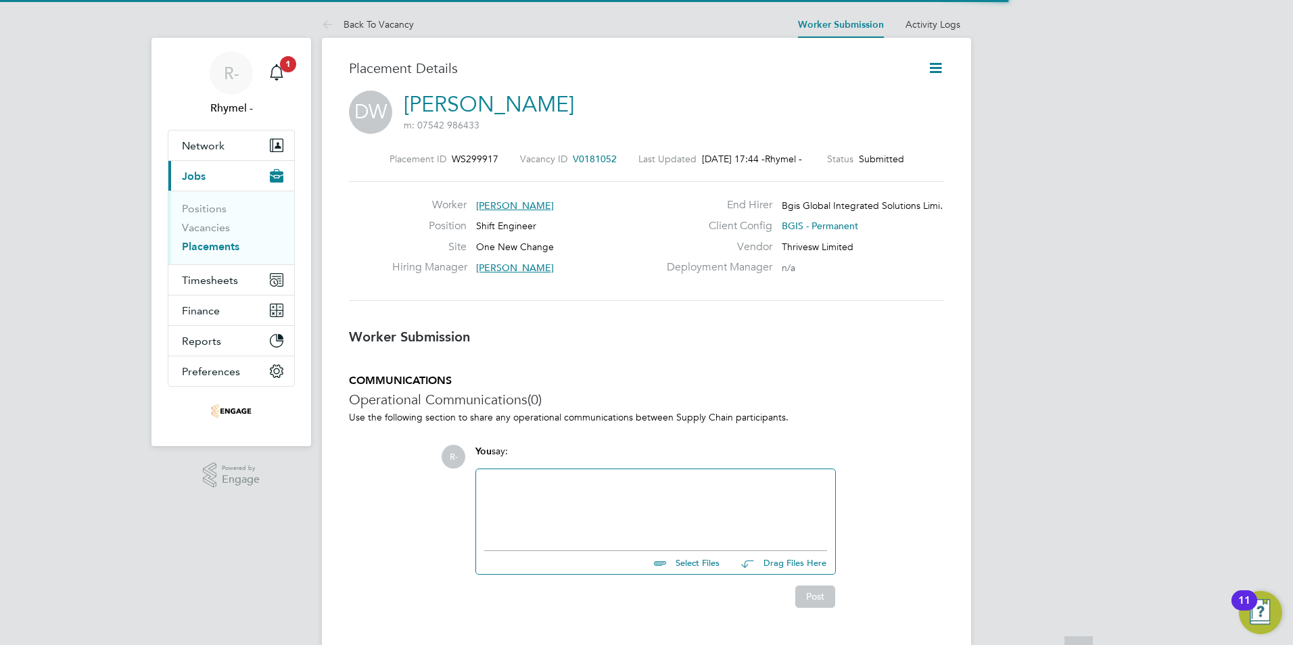
scroll to position [7, 7]
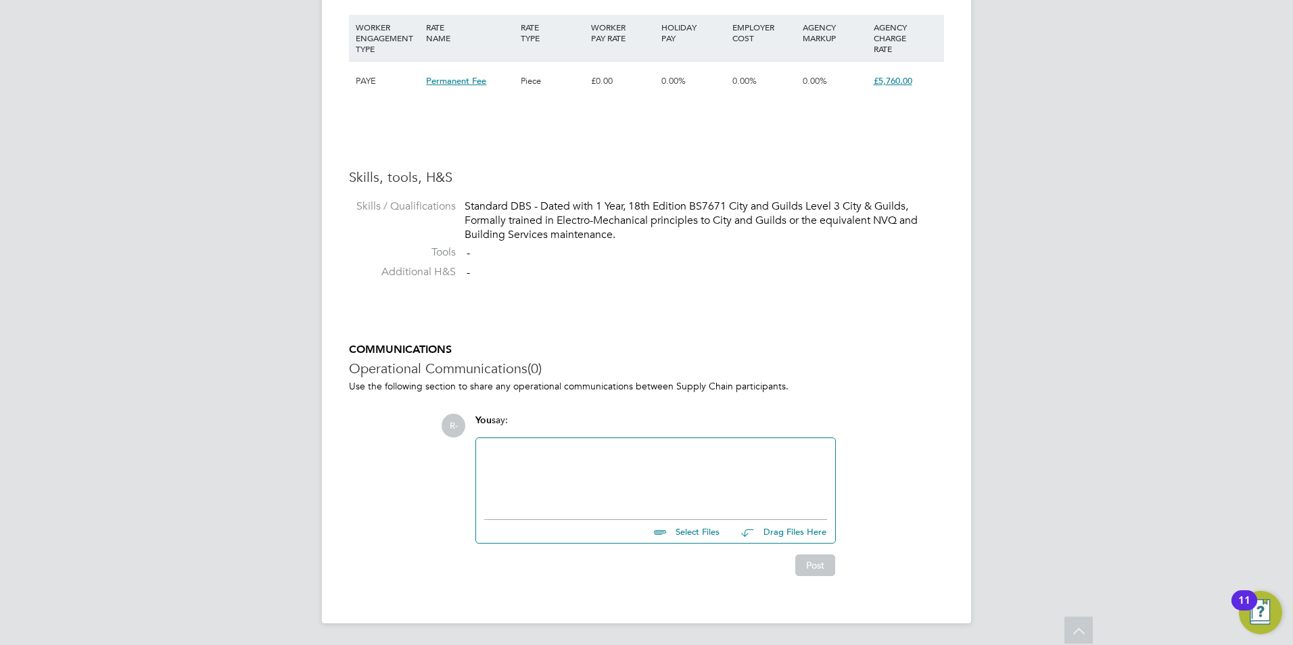
click at [673, 538] on input "file" at bounding box center [725, 529] width 203 height 19
type input "C:\fakepath\Daniel White .docx"
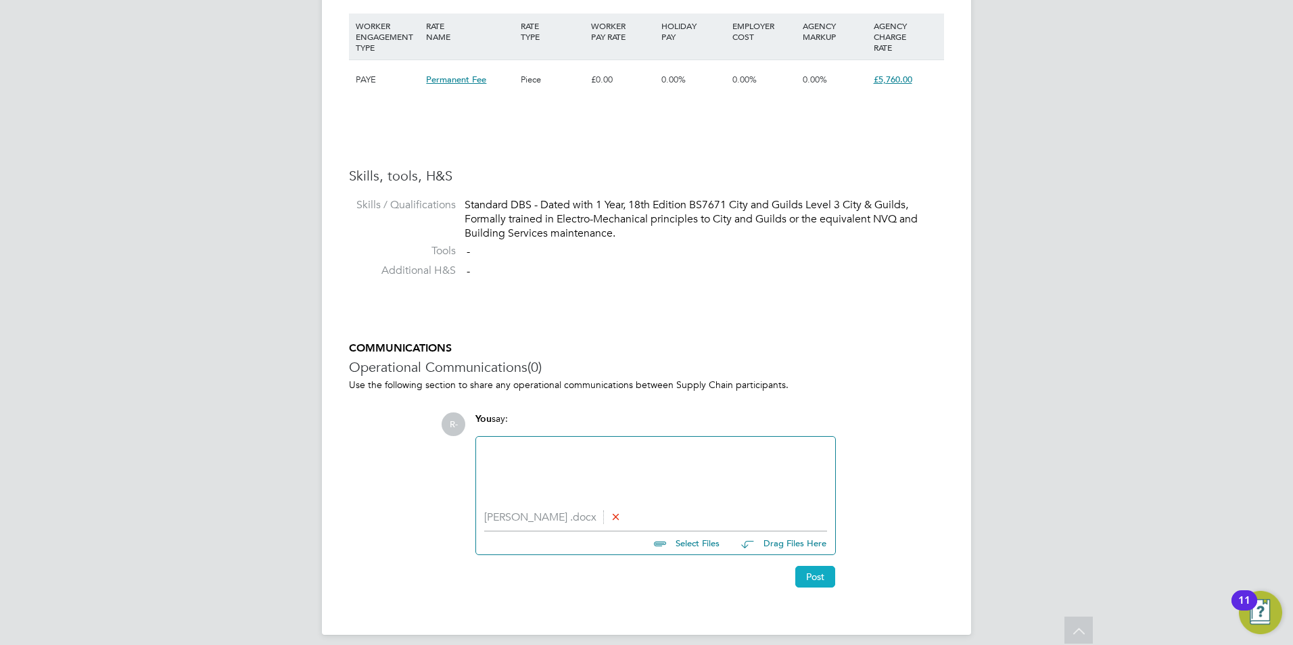
click at [817, 578] on button "Post" at bounding box center [815, 577] width 40 height 22
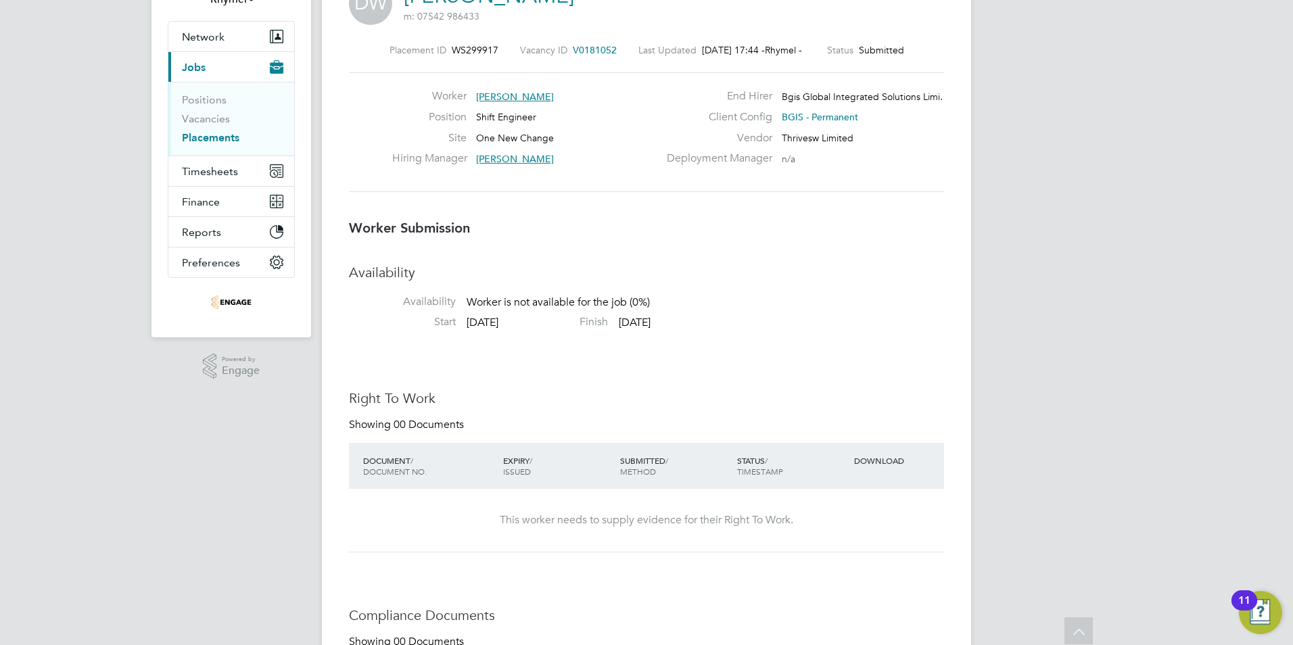
scroll to position [0, 0]
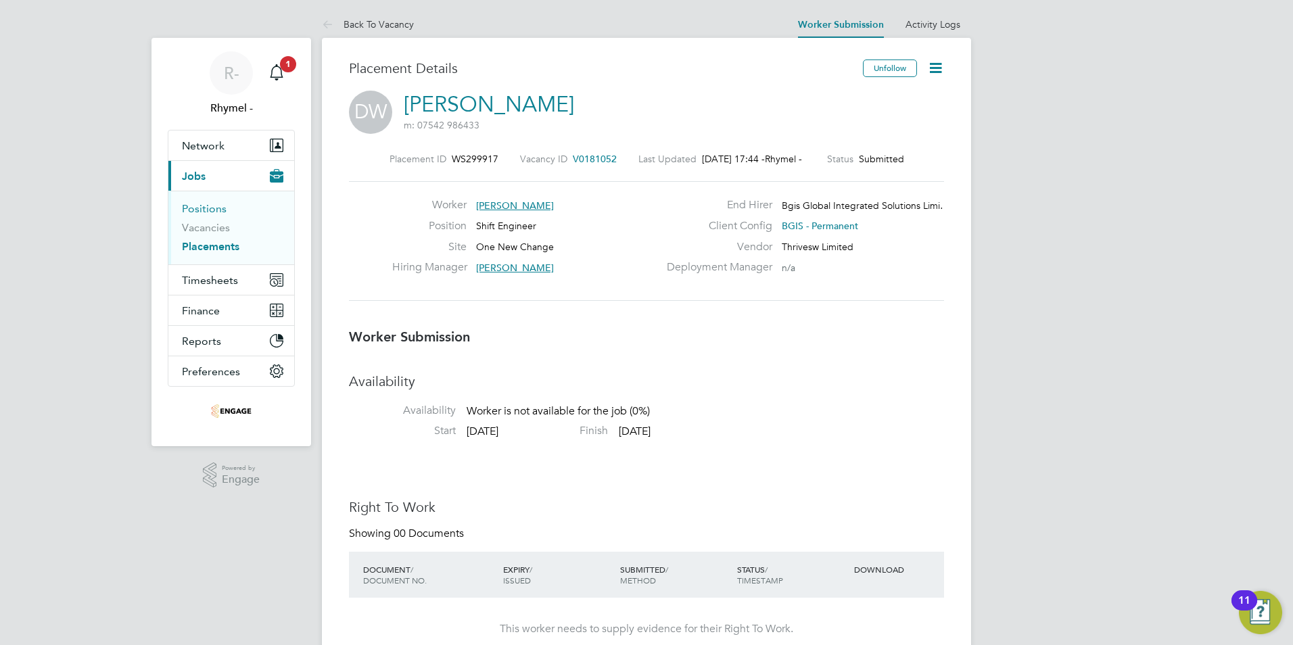
click at [203, 212] on link "Positions" at bounding box center [204, 208] width 45 height 13
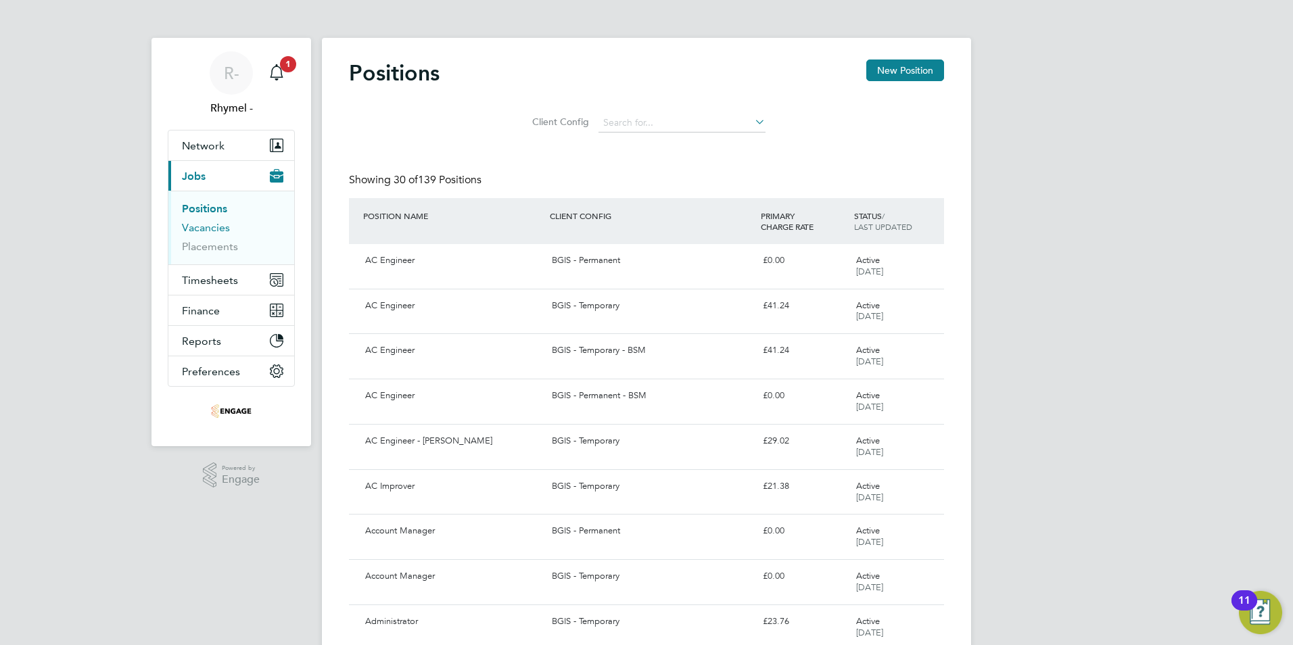
click at [212, 225] on link "Vacancies" at bounding box center [206, 227] width 48 height 13
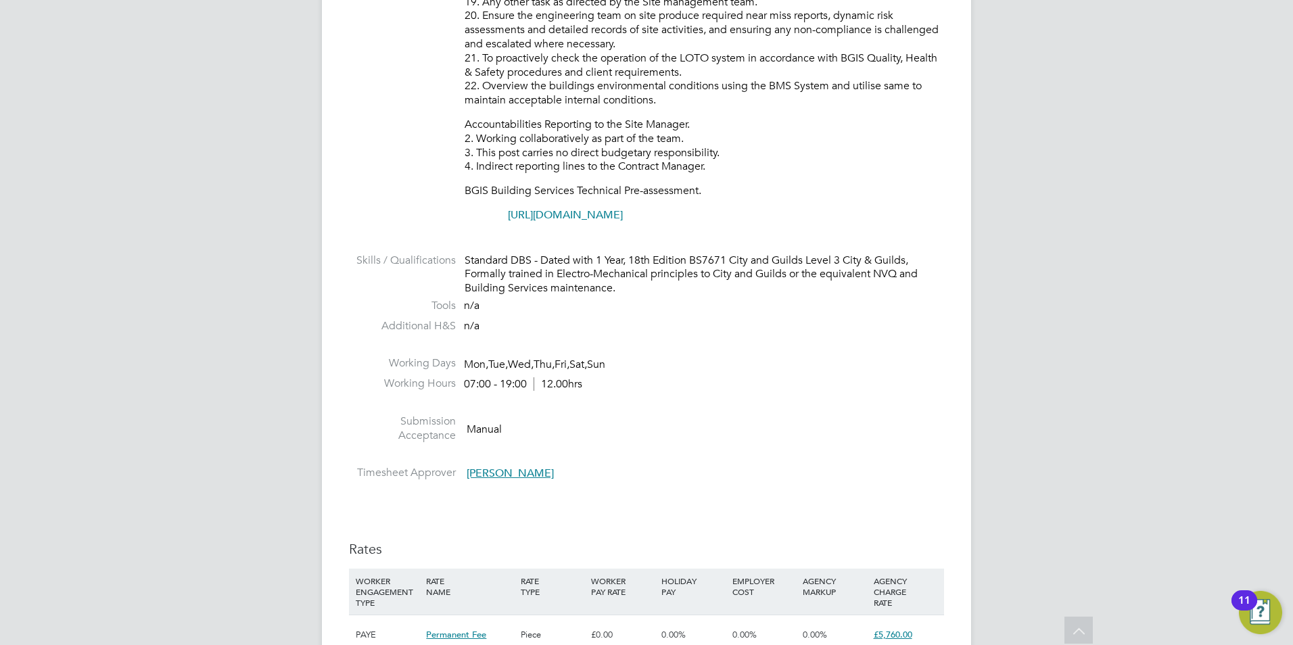
scroll to position [1082, 0]
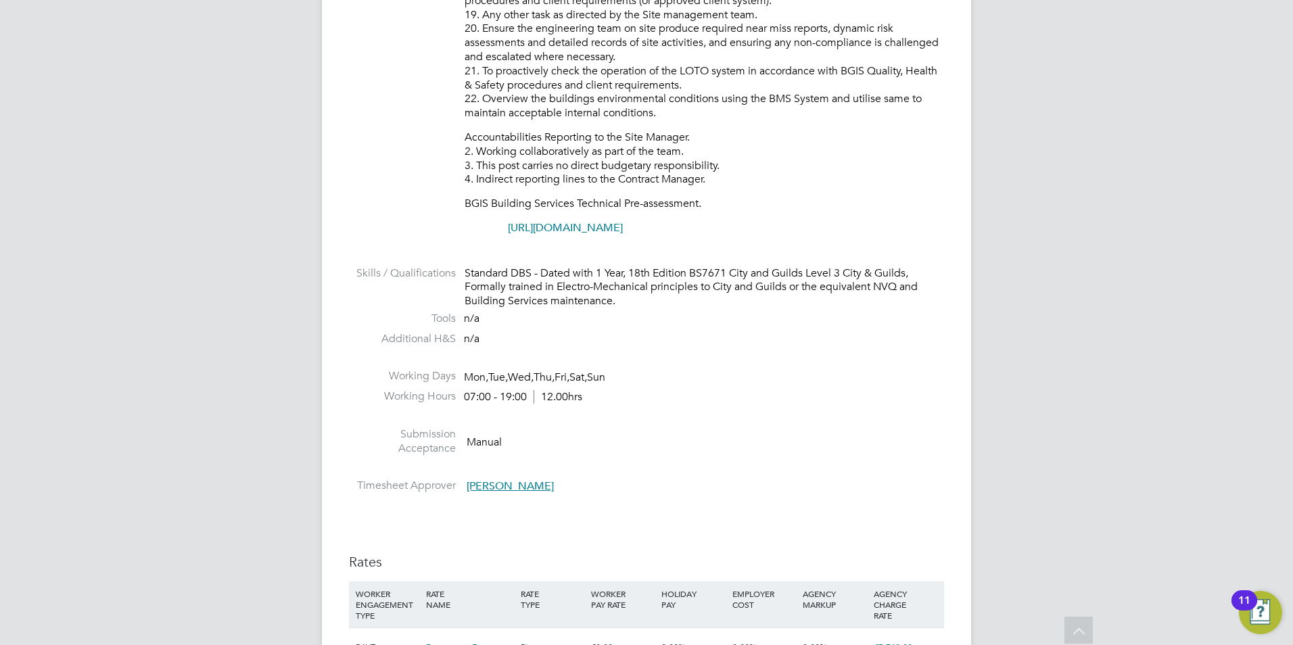
drag, startPoint x: 816, startPoint y: 219, endPoint x: 825, endPoint y: 256, distance: 38.2
drag, startPoint x: 784, startPoint y: 229, endPoint x: 646, endPoint y: 222, distance: 138.8
click at [646, 222] on p "[URL][DOMAIN_NAME]" at bounding box center [704, 228] width 479 height 14
drag, startPoint x: 507, startPoint y: 225, endPoint x: 548, endPoint y: 235, distance: 42.5
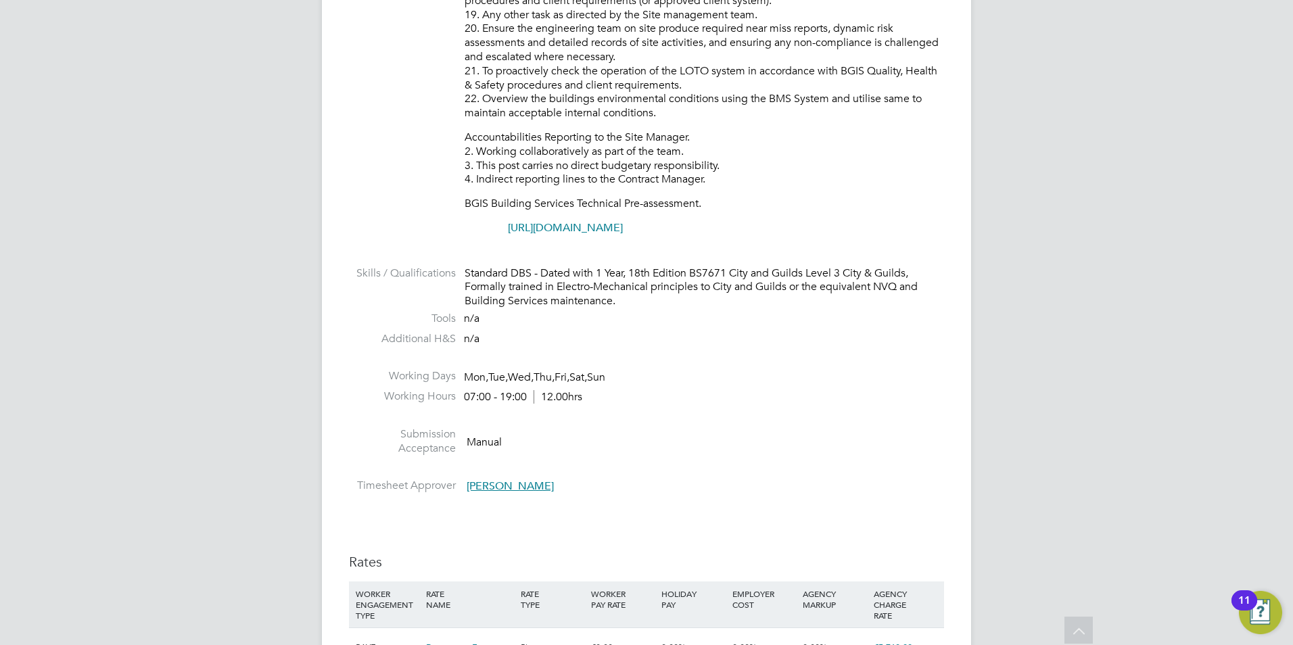
click at [548, 235] on p "[URL][DOMAIN_NAME]" at bounding box center [704, 228] width 479 height 14
click at [549, 229] on link "[URL][DOMAIN_NAME]" at bounding box center [565, 228] width 115 height 14
drag, startPoint x: 796, startPoint y: 226, endPoint x: 769, endPoint y: 216, distance: 28.7
drag, startPoint x: 782, startPoint y: 223, endPoint x: 687, endPoint y: 223, distance: 94.7
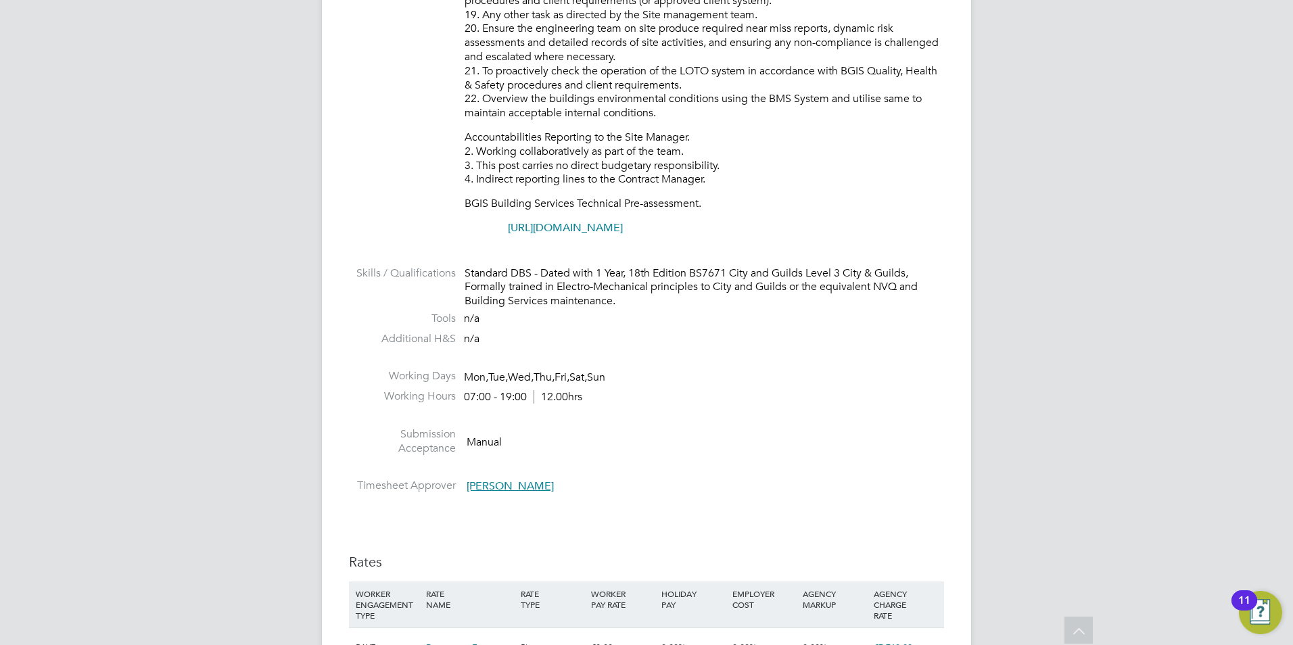
click at [687, 223] on p "[URL][DOMAIN_NAME]" at bounding box center [704, 228] width 479 height 14
drag, startPoint x: 502, startPoint y: 228, endPoint x: 547, endPoint y: 232, distance: 44.8
click at [548, 232] on p "[URL][DOMAIN_NAME]" at bounding box center [704, 228] width 479 height 14
drag, startPoint x: 507, startPoint y: 231, endPoint x: 565, endPoint y: 225, distance: 58.4
click at [565, 225] on p "[URL][DOMAIN_NAME]" at bounding box center [704, 228] width 479 height 14
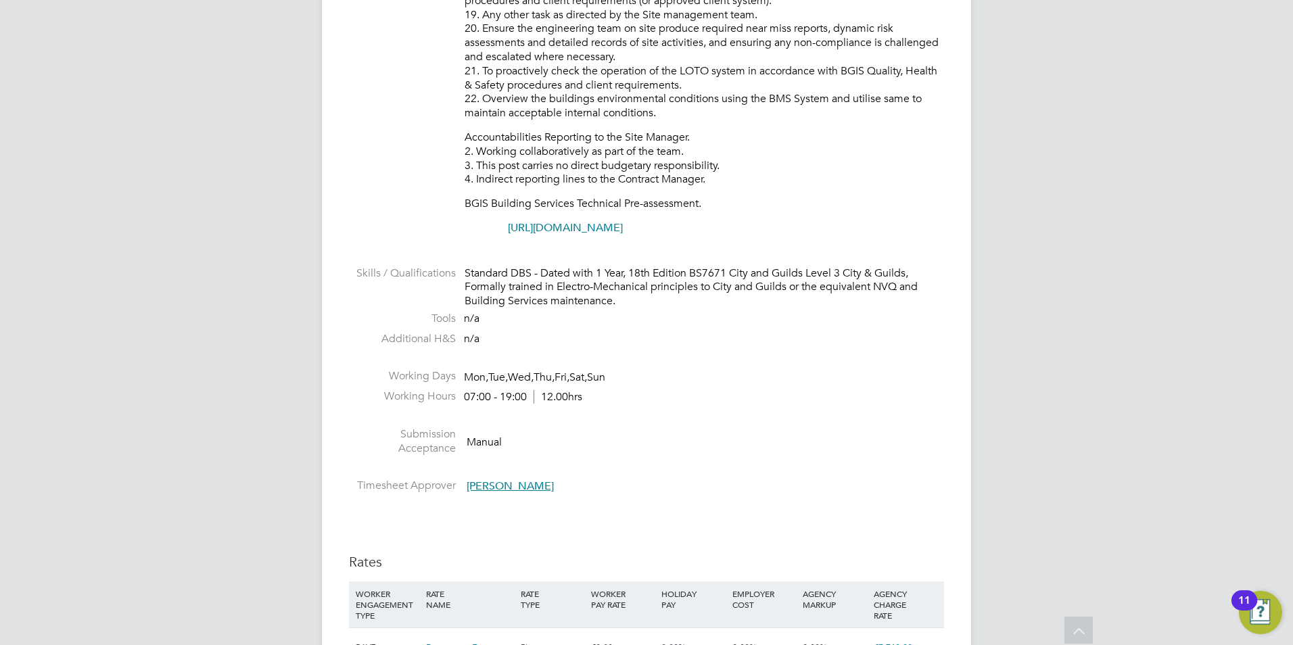
click at [562, 230] on link "[URL][DOMAIN_NAME]" at bounding box center [565, 228] width 115 height 14
